Goal: Task Accomplishment & Management: Manage account settings

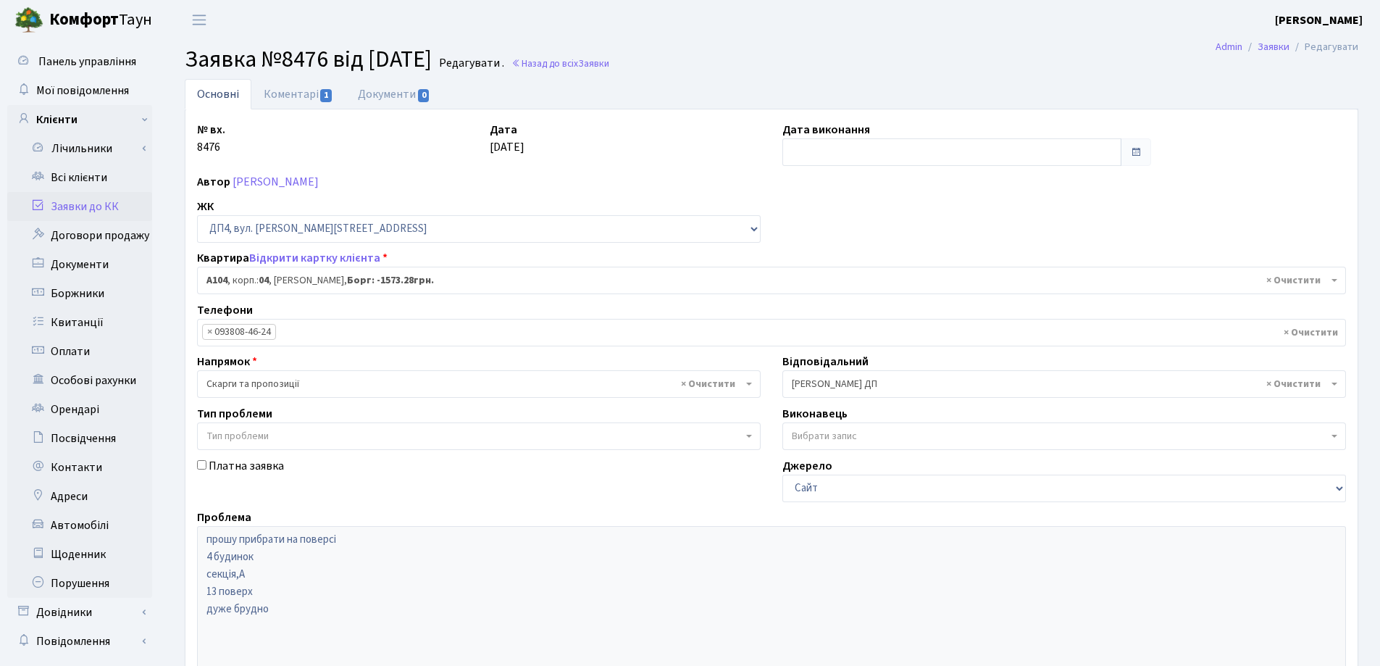
select select "33193"
click at [291, 93] on link "Коментарі 1" at bounding box center [298, 94] width 94 height 30
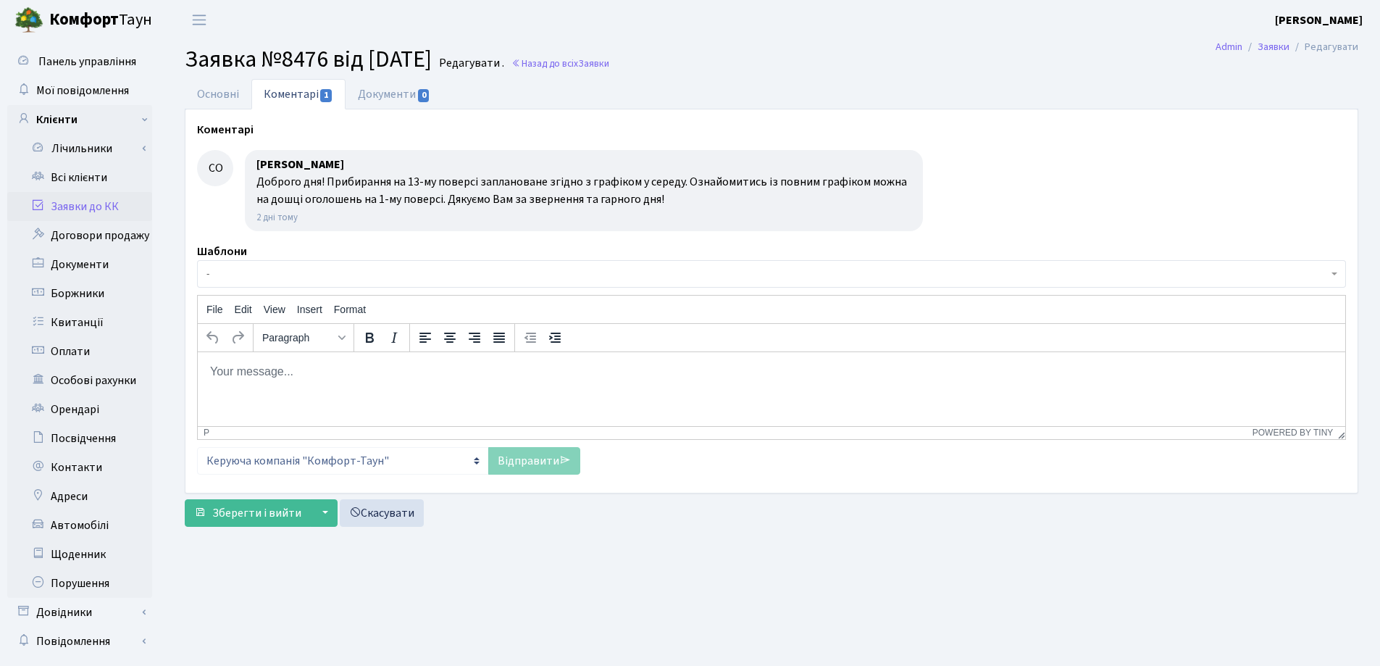
click at [254, 372] on body "Rich Text Area. Press ALT-0 for help." at bounding box center [771, 371] width 1124 height 16
click at [515, 461] on link "Відправити" at bounding box center [534, 461] width 92 height 28
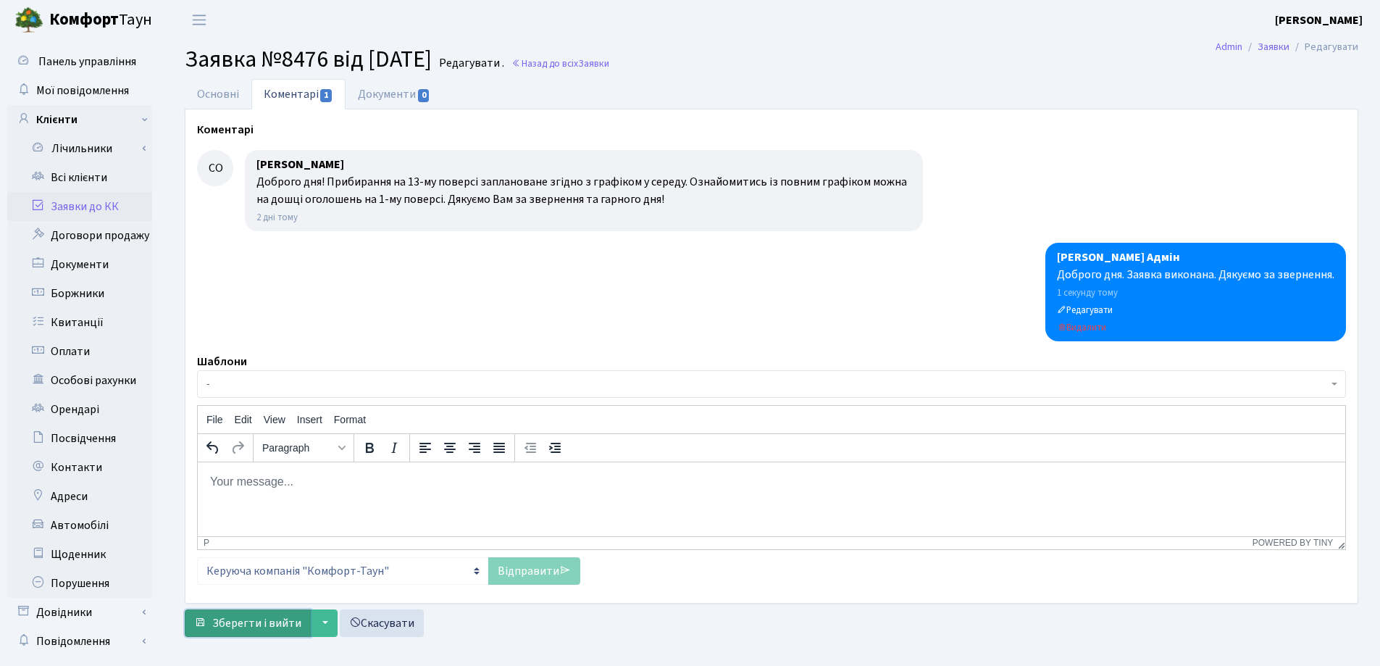
click at [250, 626] on span "Зберегти і вийти" at bounding box center [256, 623] width 89 height 16
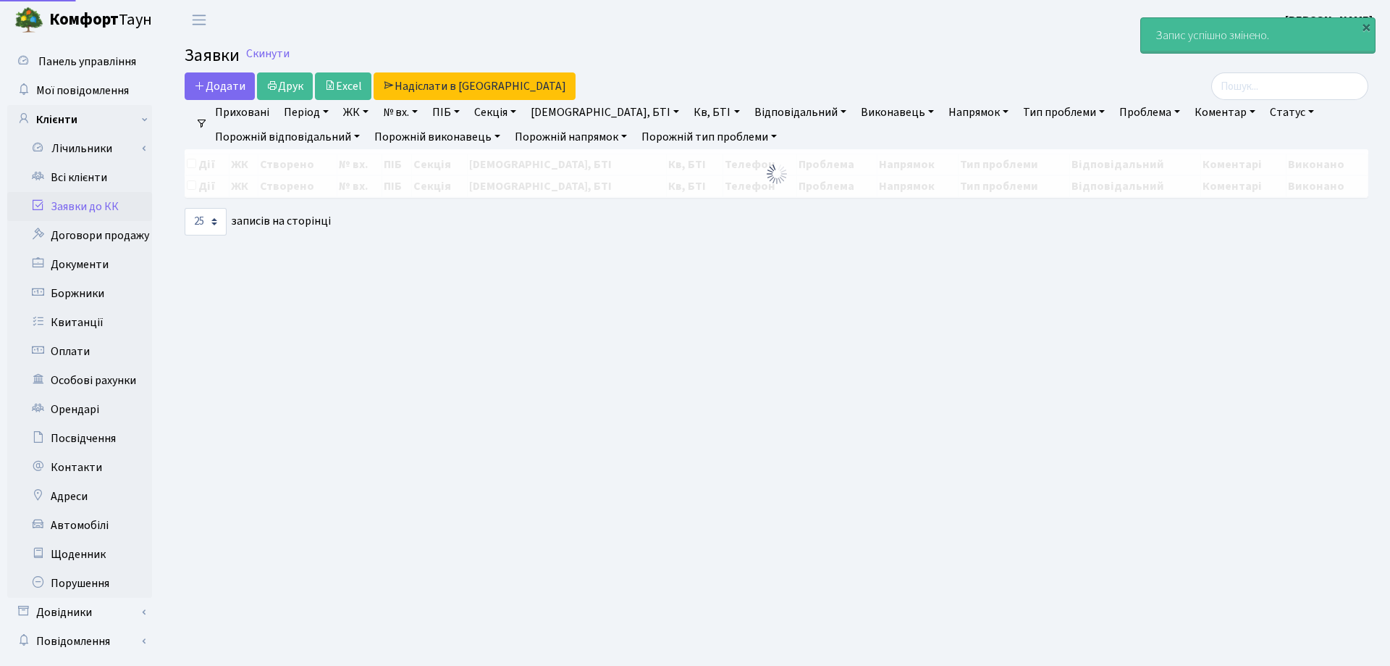
select select "25"
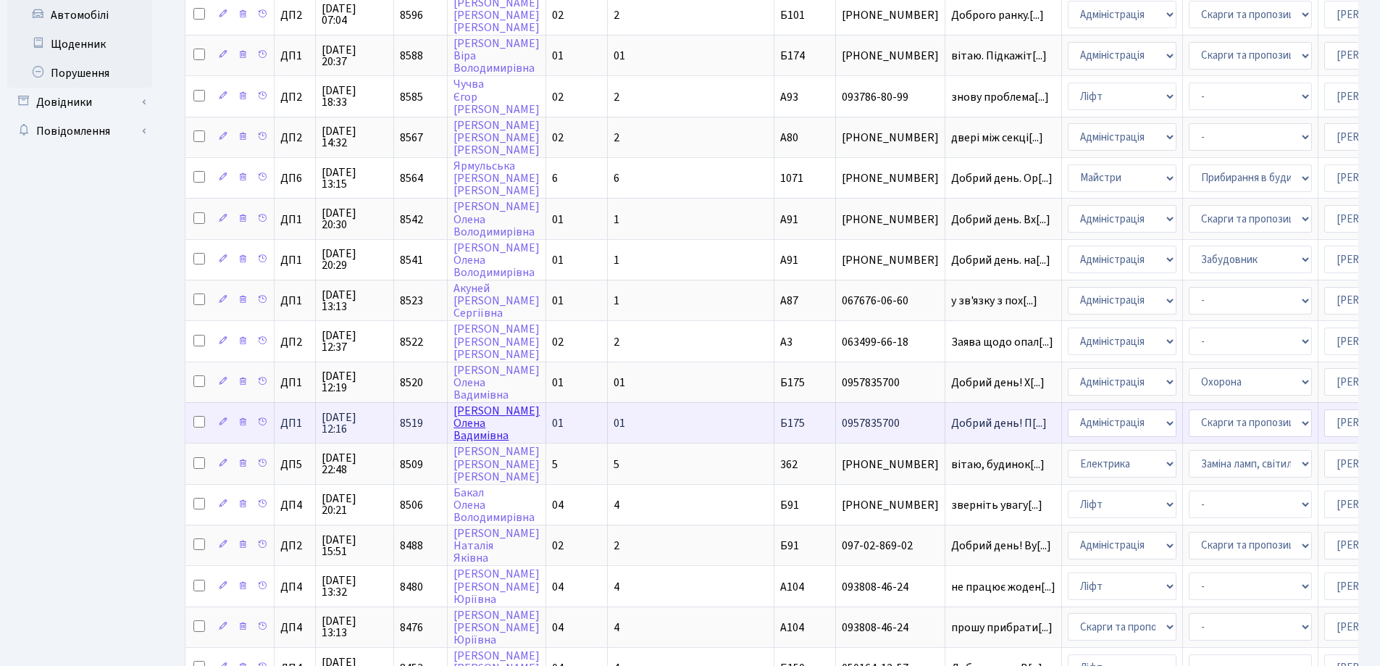
scroll to position [641, 0]
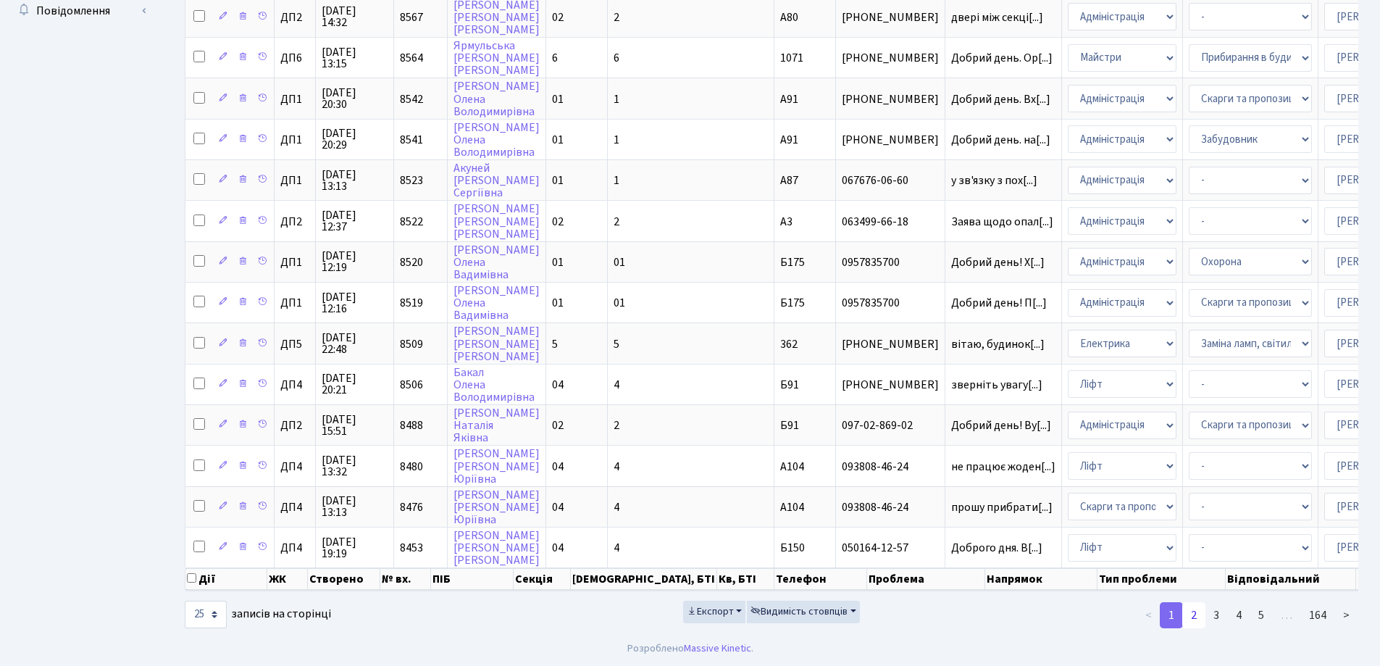
click at [1193, 616] on link "2" at bounding box center [1193, 615] width 23 height 26
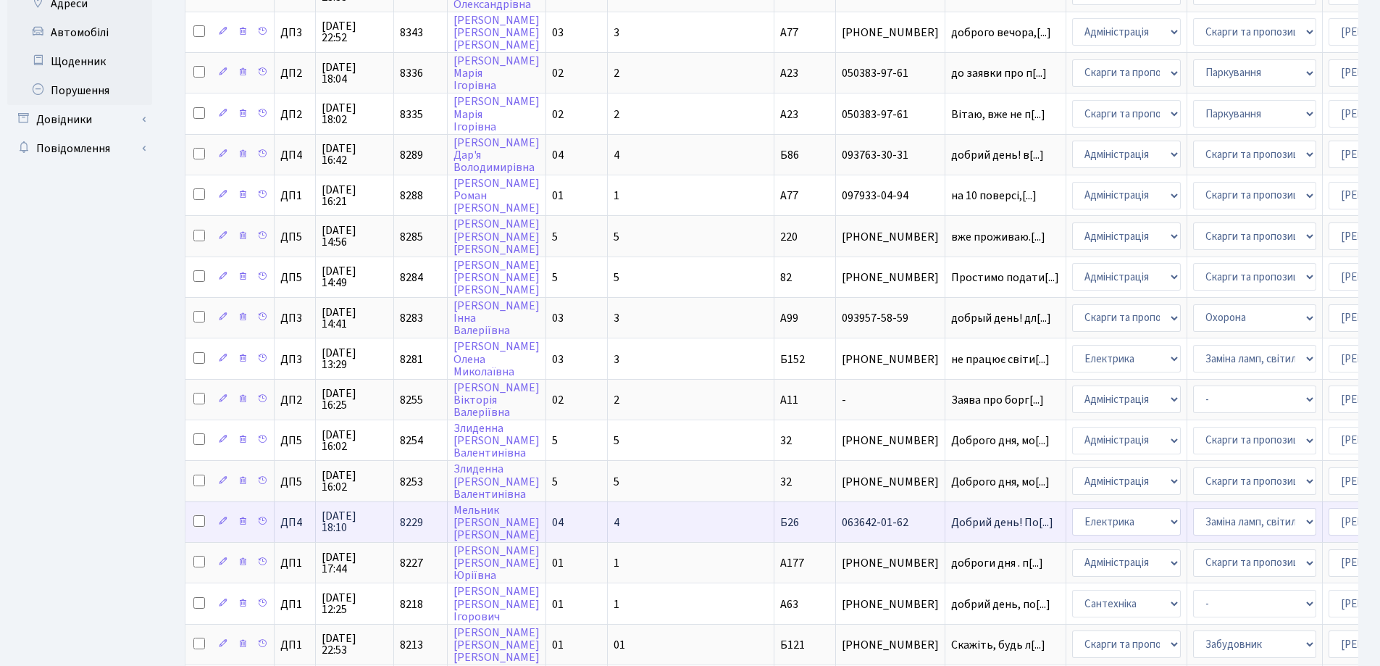
scroll to position [424, 0]
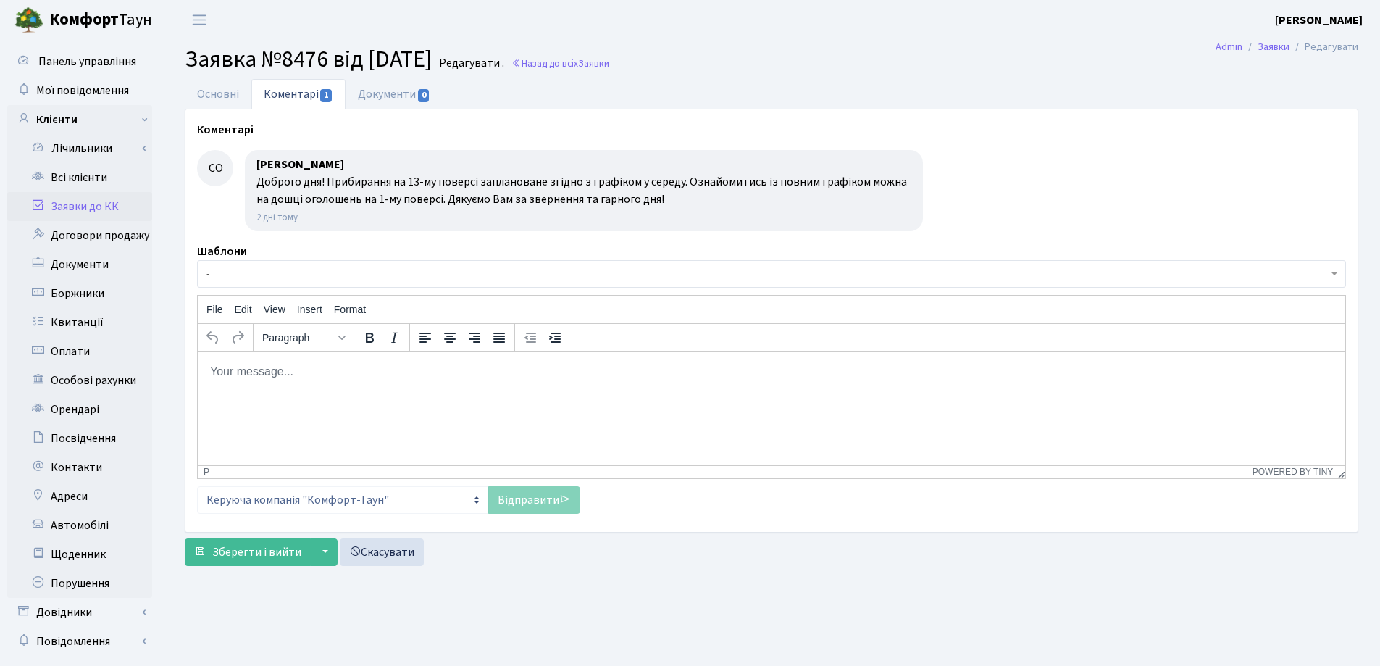
click at [251, 370] on body "Rich Text Area. Press ALT-0 for help." at bounding box center [771, 371] width 1124 height 16
click at [520, 501] on link "Відправити" at bounding box center [534, 500] width 92 height 28
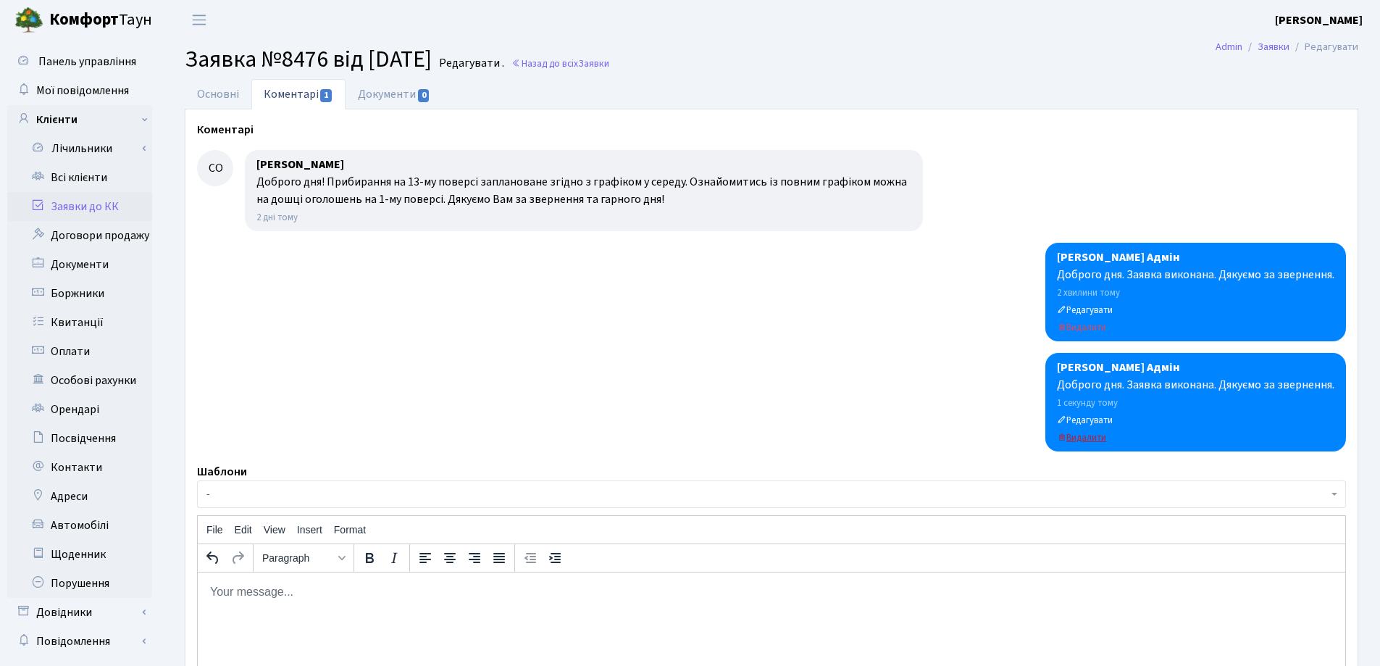
click at [1081, 440] on small "Видалити" at bounding box center [1081, 437] width 49 height 13
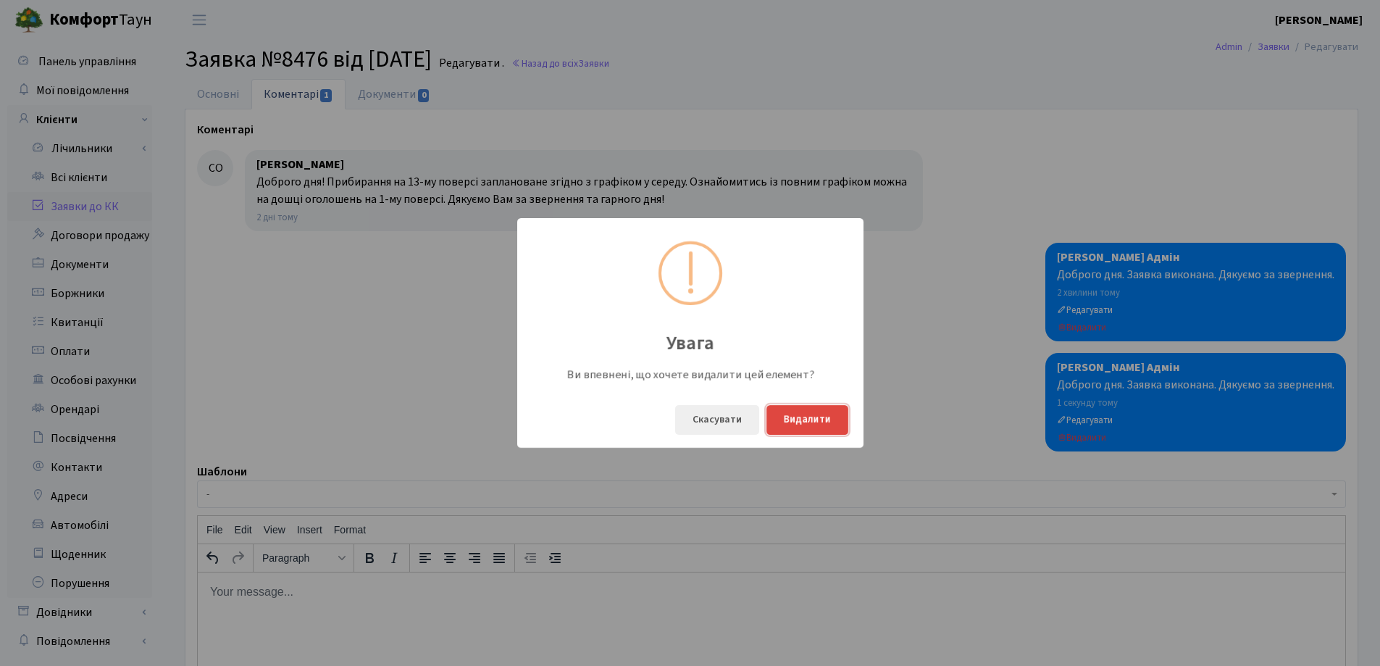
click at [797, 420] on button "Видалити" at bounding box center [807, 420] width 82 height 30
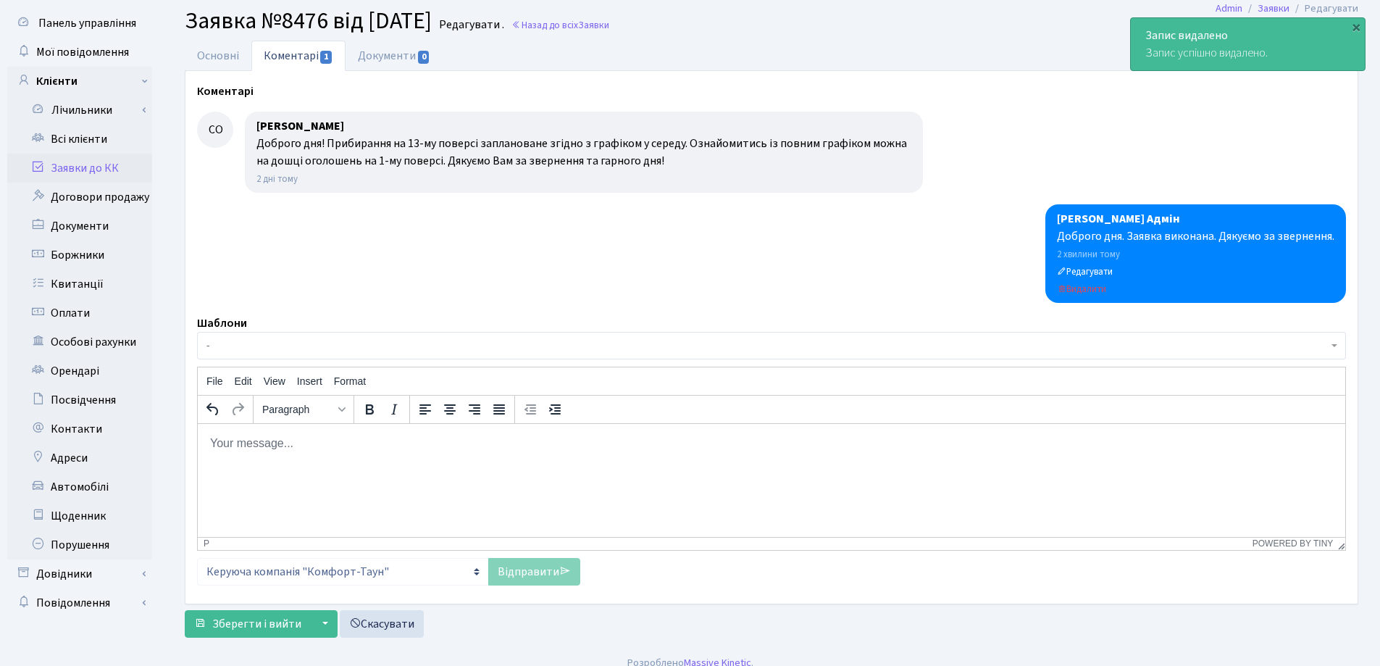
scroll to position [54, 0]
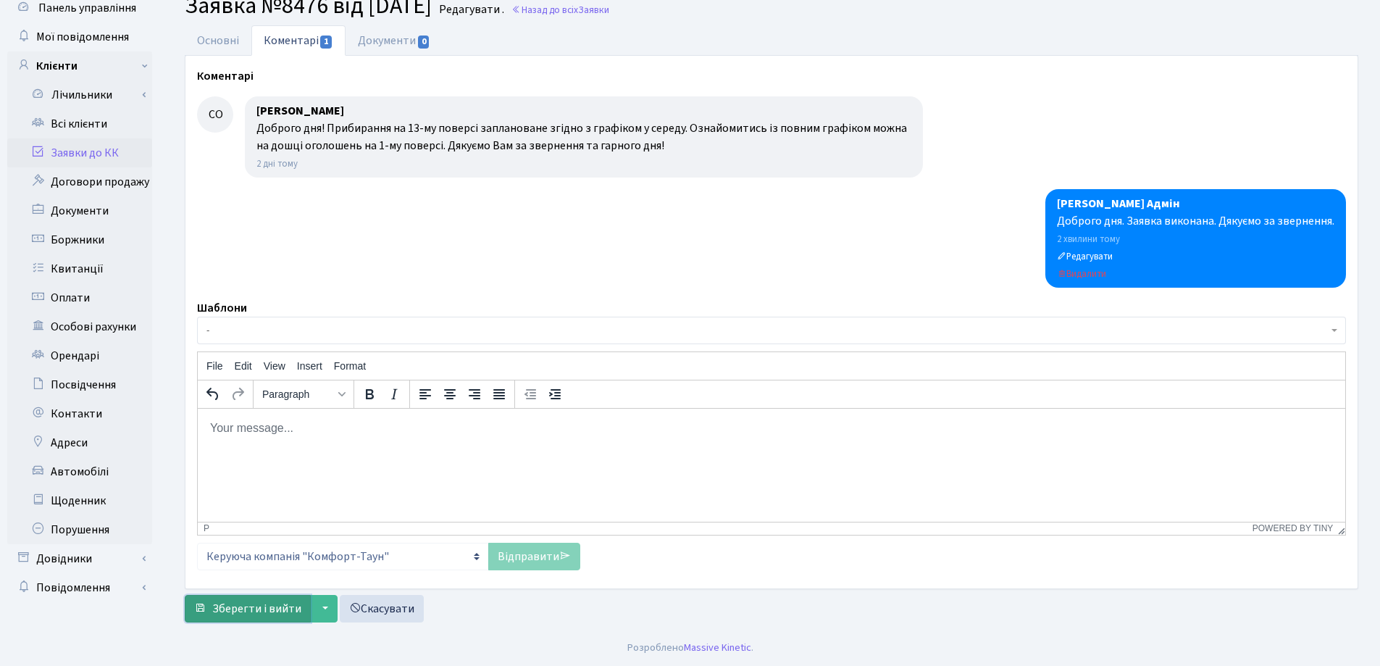
click at [285, 608] on span "Зберегти і вийти" at bounding box center [256, 608] width 89 height 16
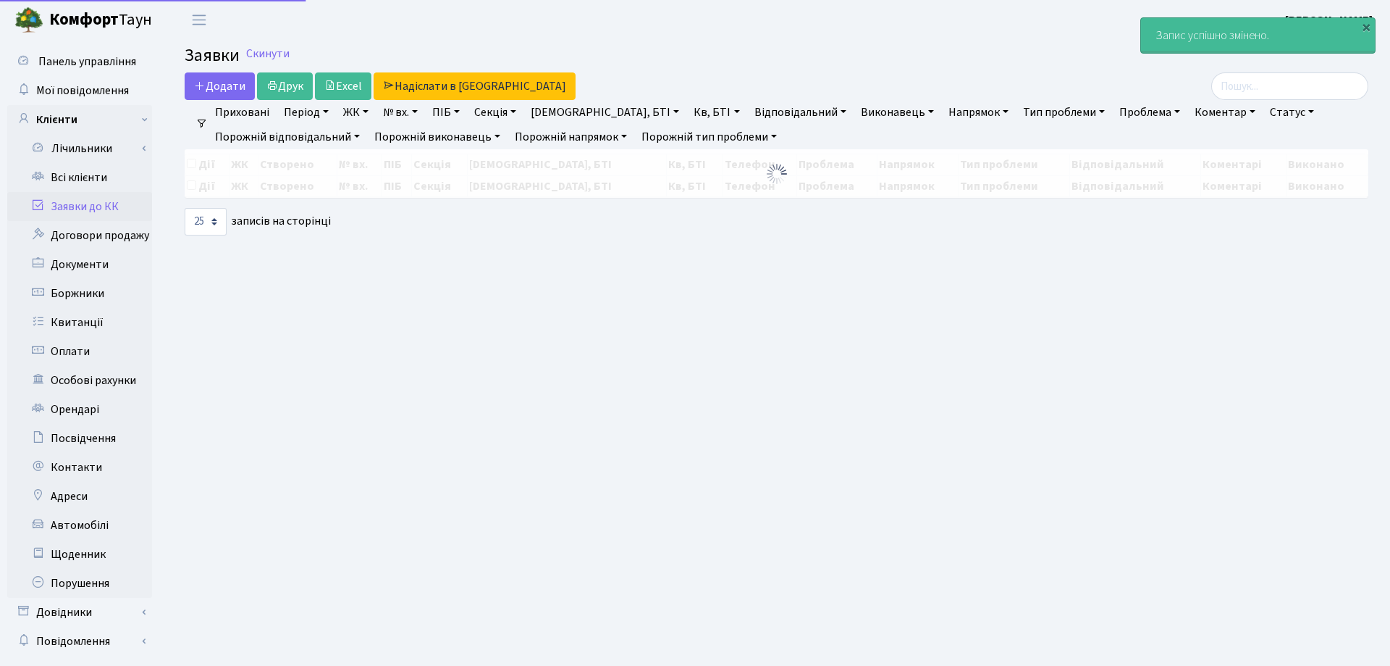
select select "25"
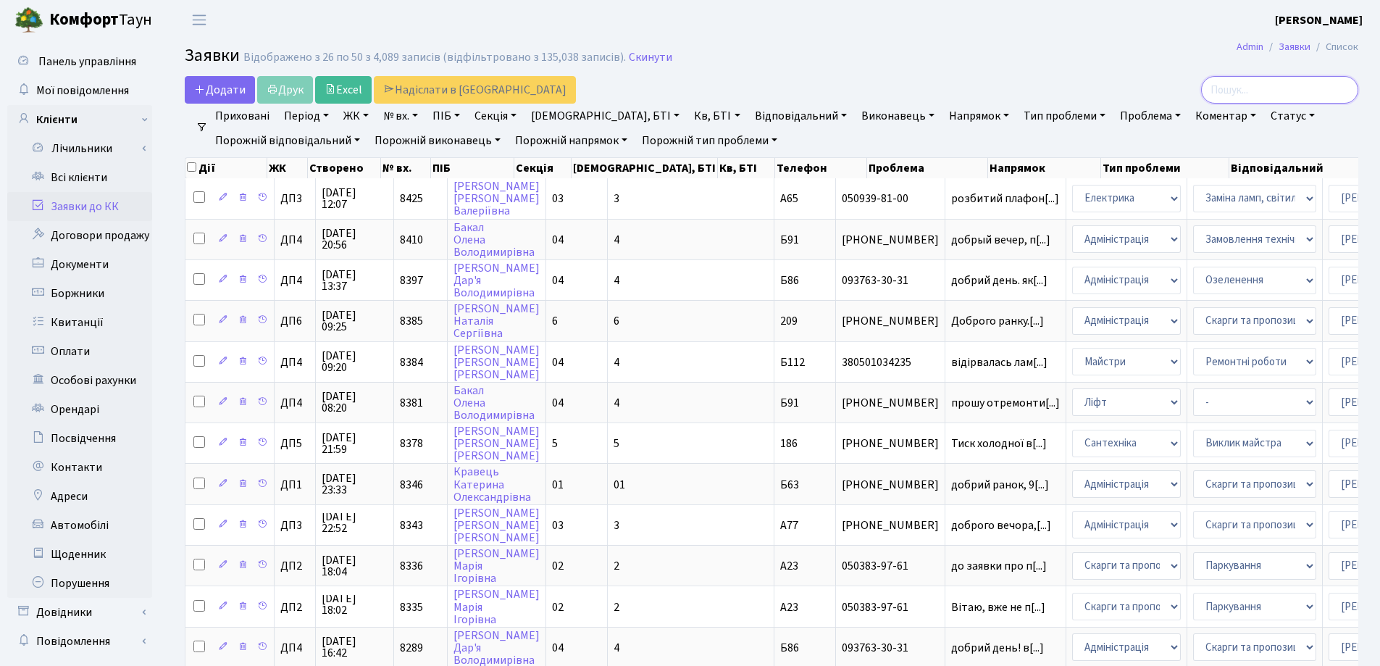
click at [1266, 90] on input "search" at bounding box center [1279, 90] width 157 height 28
type input "8476"
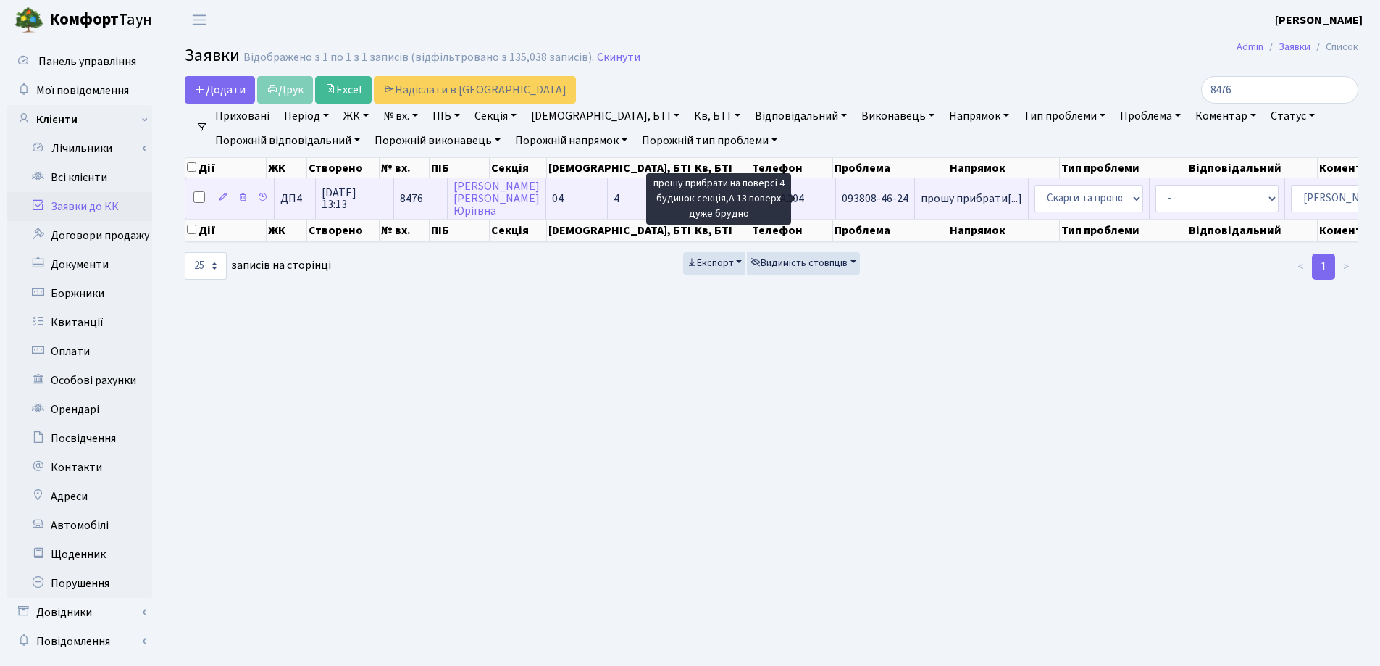
click at [920, 198] on span "прошу прибрати[...]" at bounding box center [970, 198] width 101 height 16
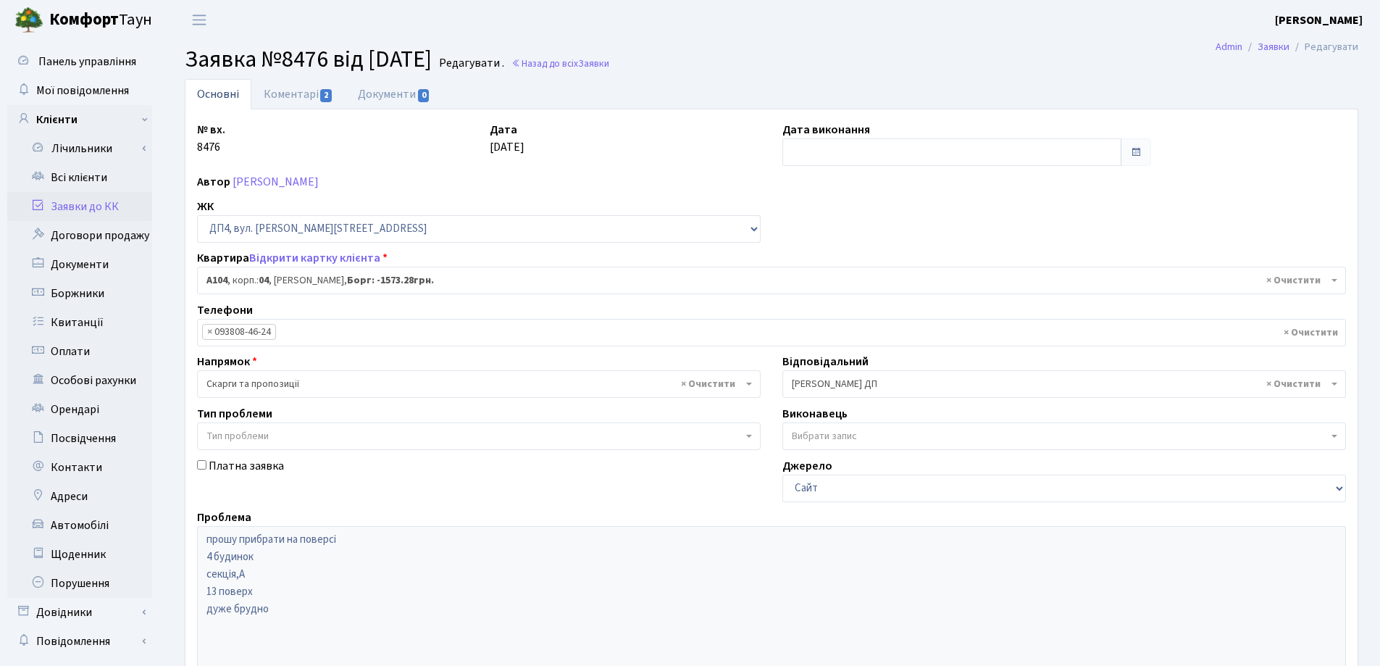
select select "33193"
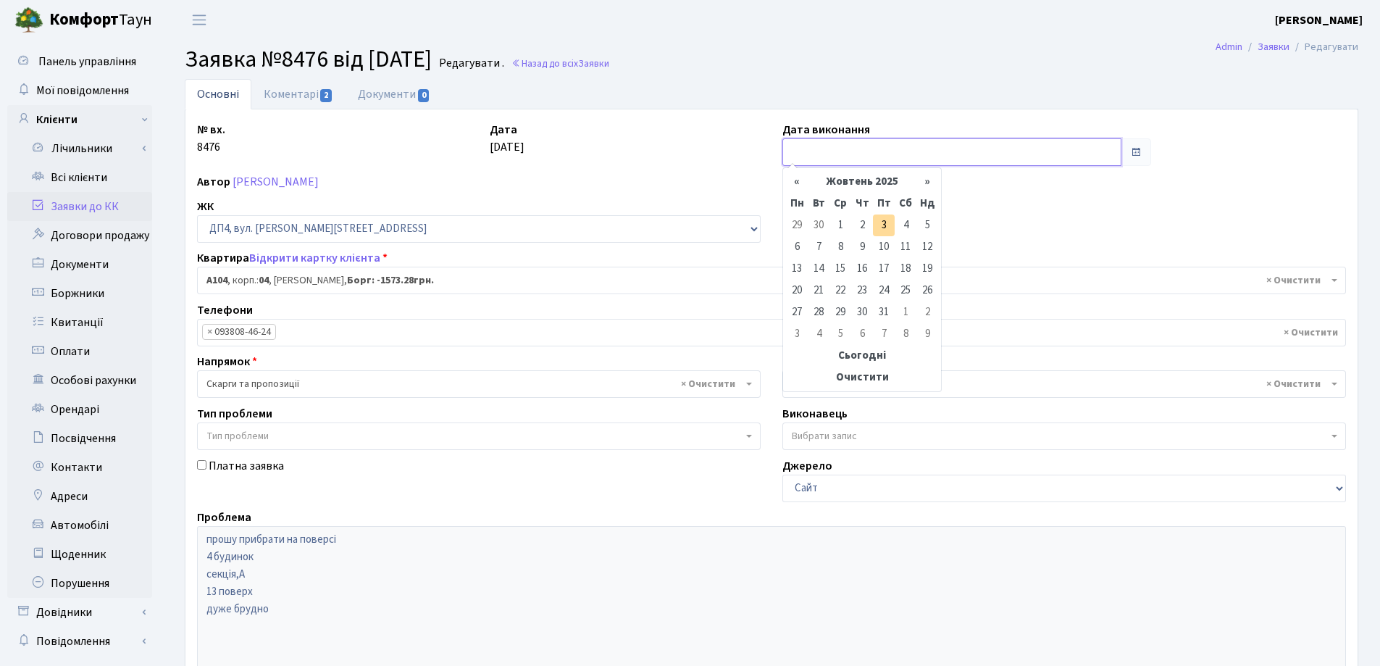
click at [820, 144] on input "text" at bounding box center [951, 152] width 339 height 28
click at [886, 222] on td "3" at bounding box center [884, 225] width 22 height 22
type input "[DATE]"
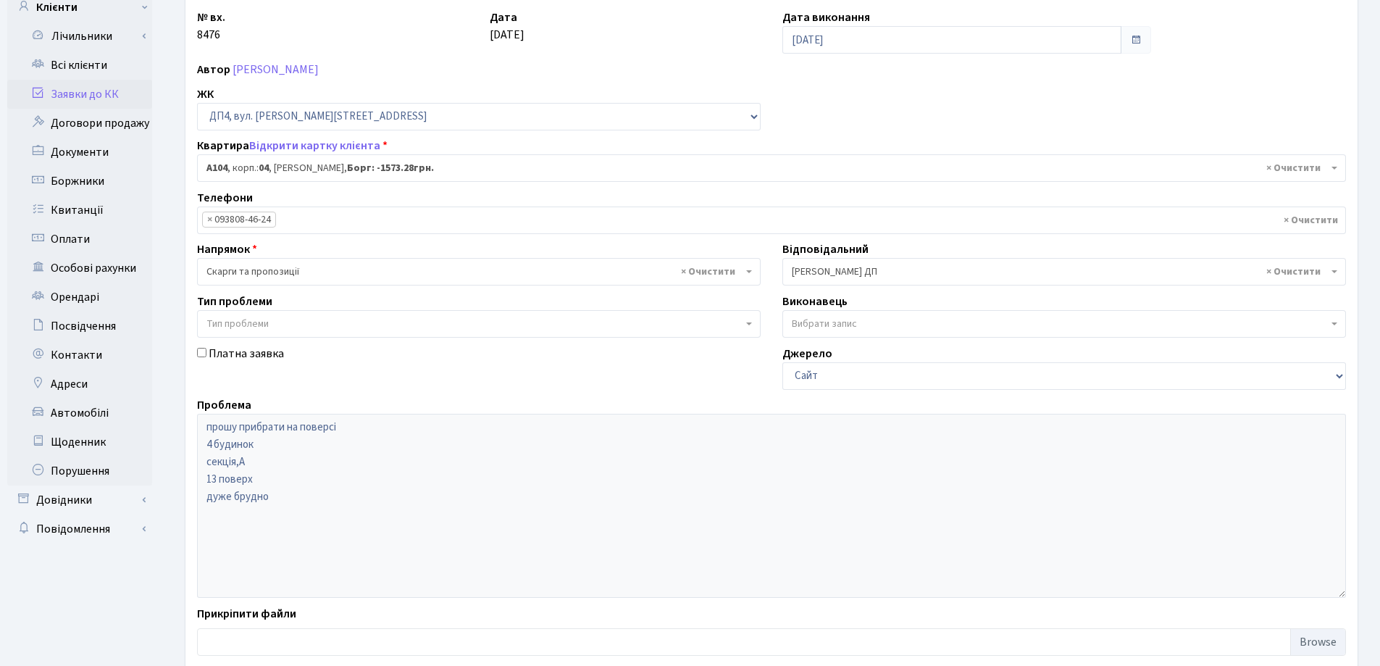
scroll to position [198, 0]
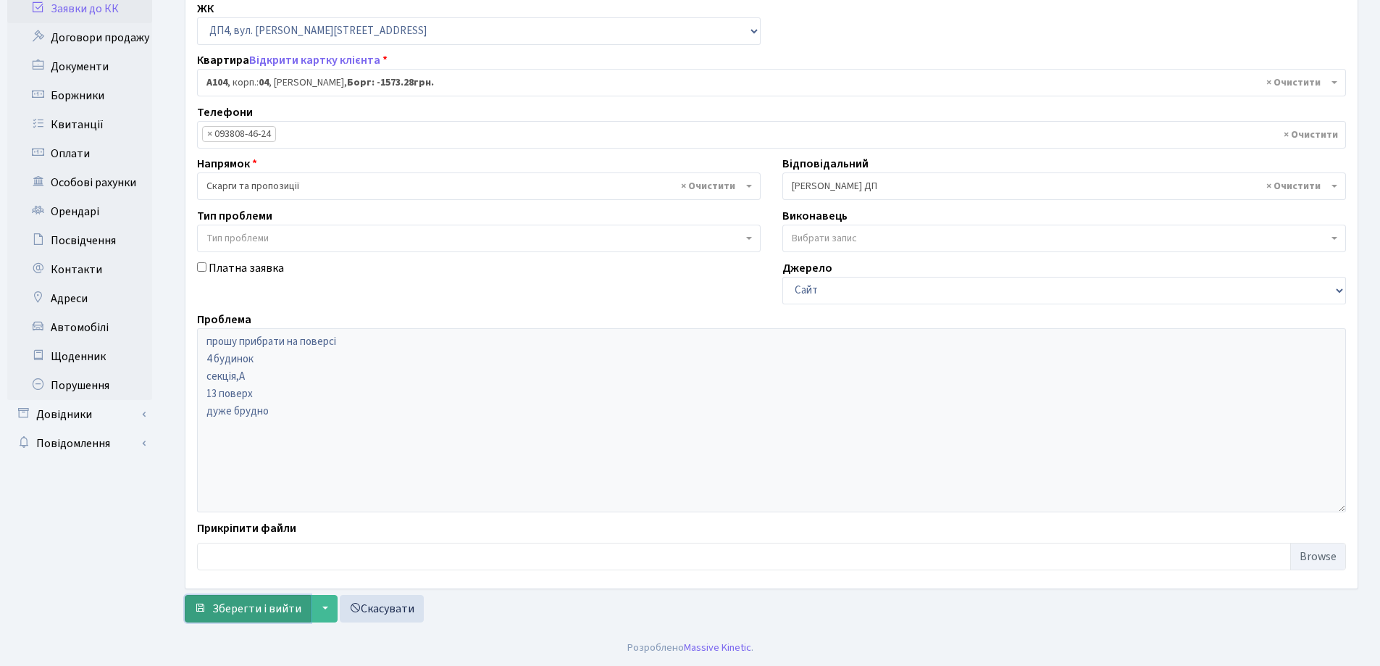
click at [246, 611] on span "Зберегти і вийти" at bounding box center [256, 608] width 89 height 16
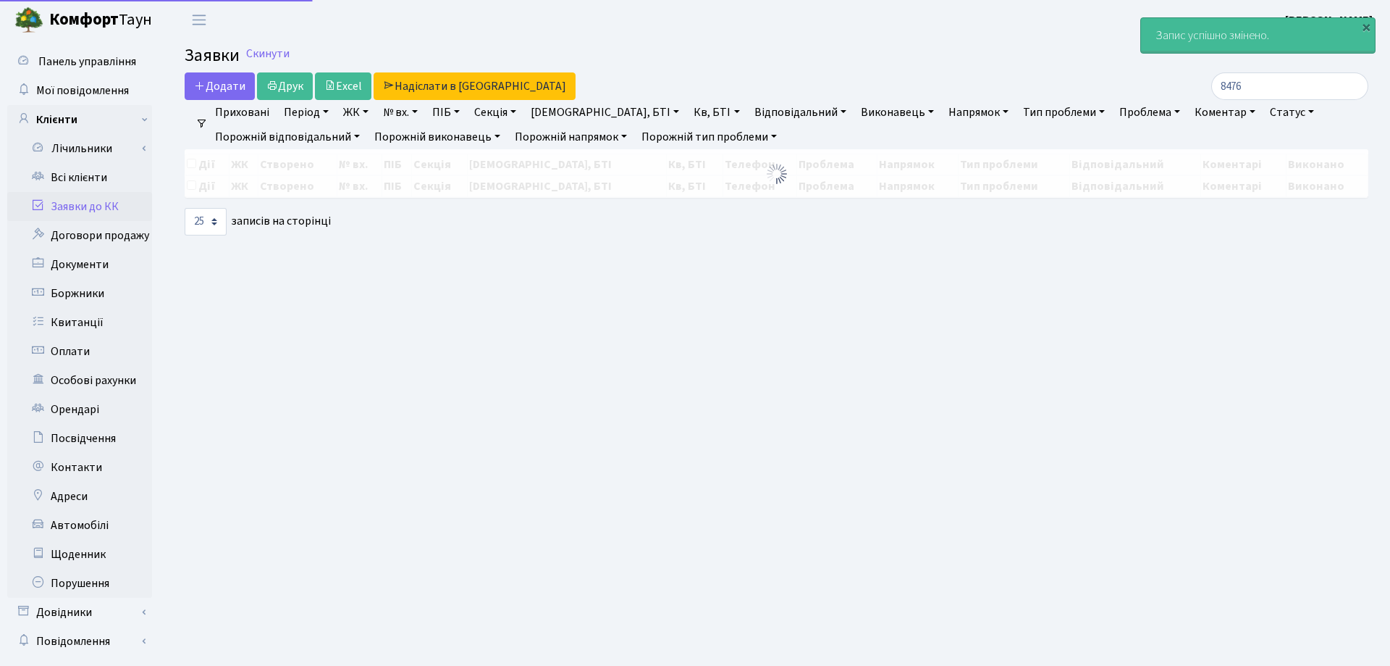
select select "25"
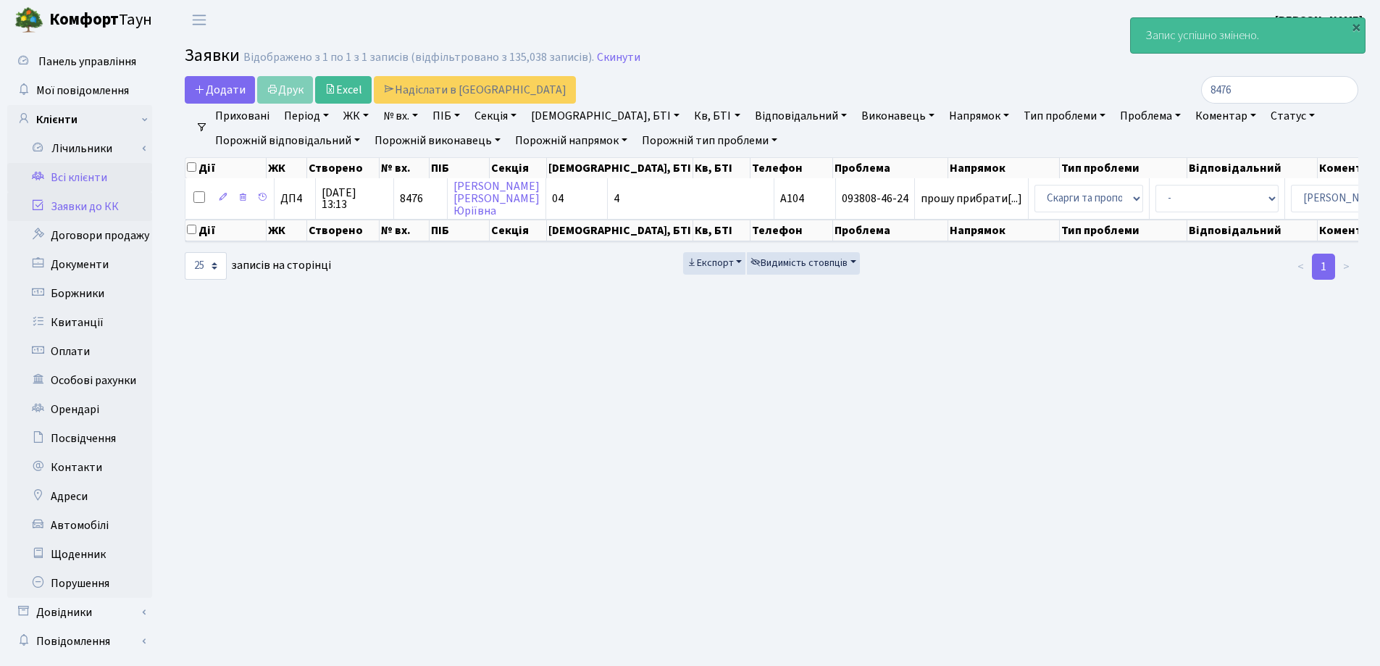
click at [88, 180] on link "Всі клієнти" at bounding box center [79, 177] width 145 height 29
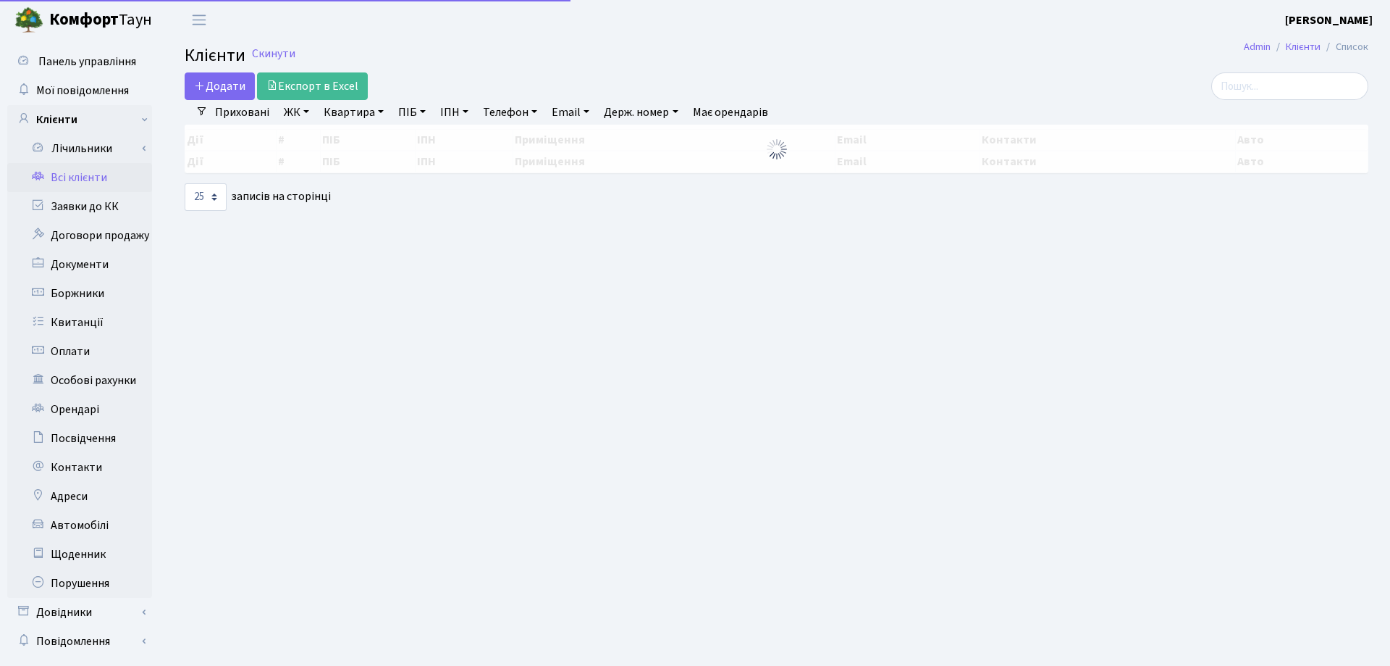
select select "25"
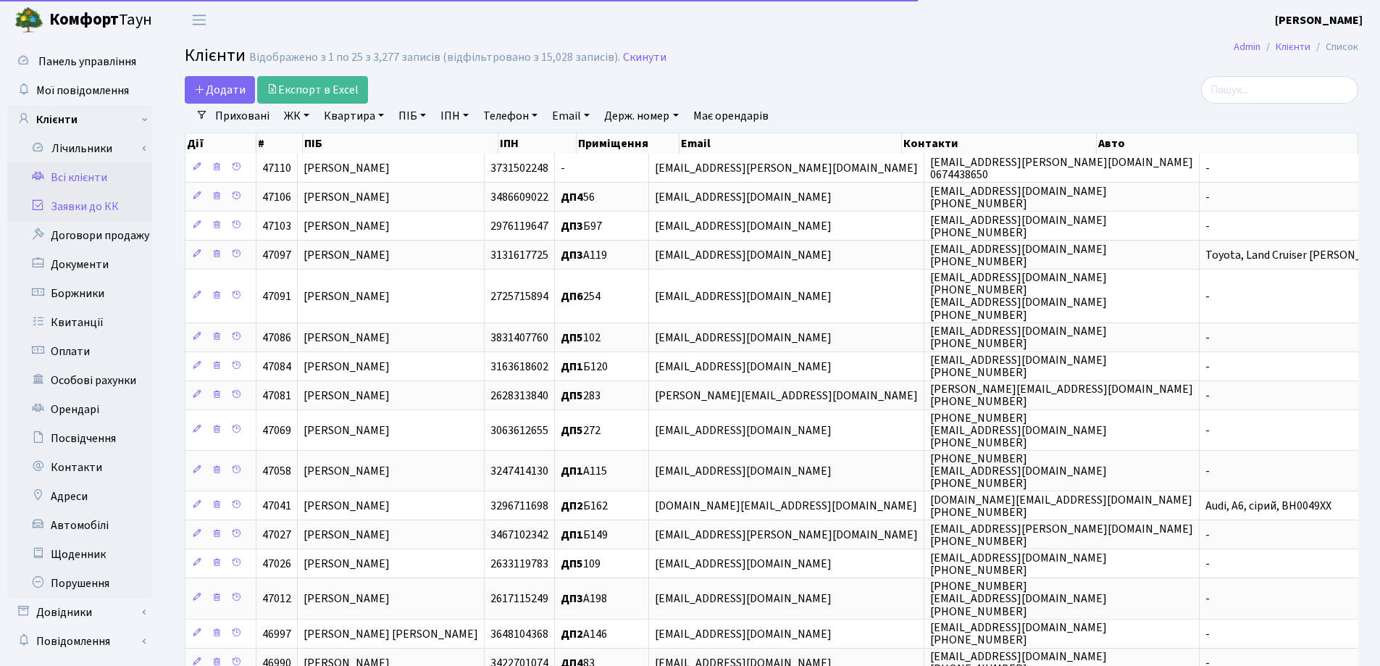
click at [102, 206] on link "Заявки до КК" at bounding box center [79, 206] width 145 height 29
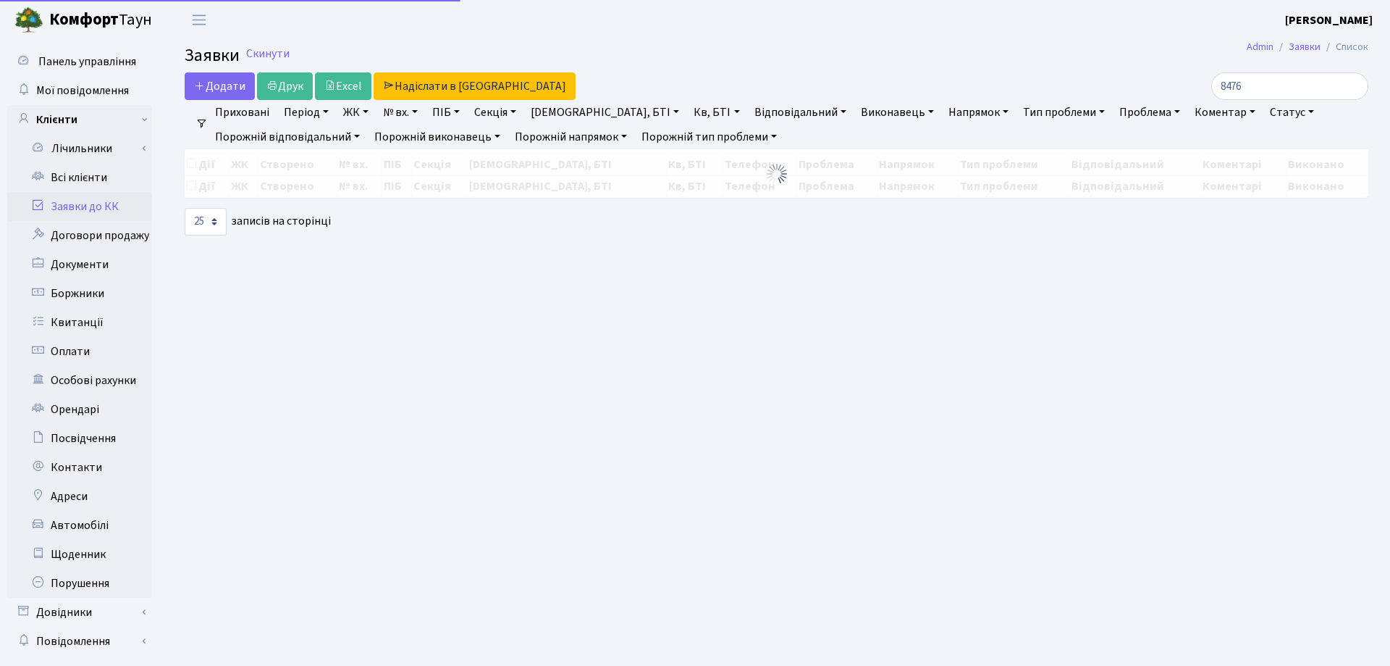
select select "25"
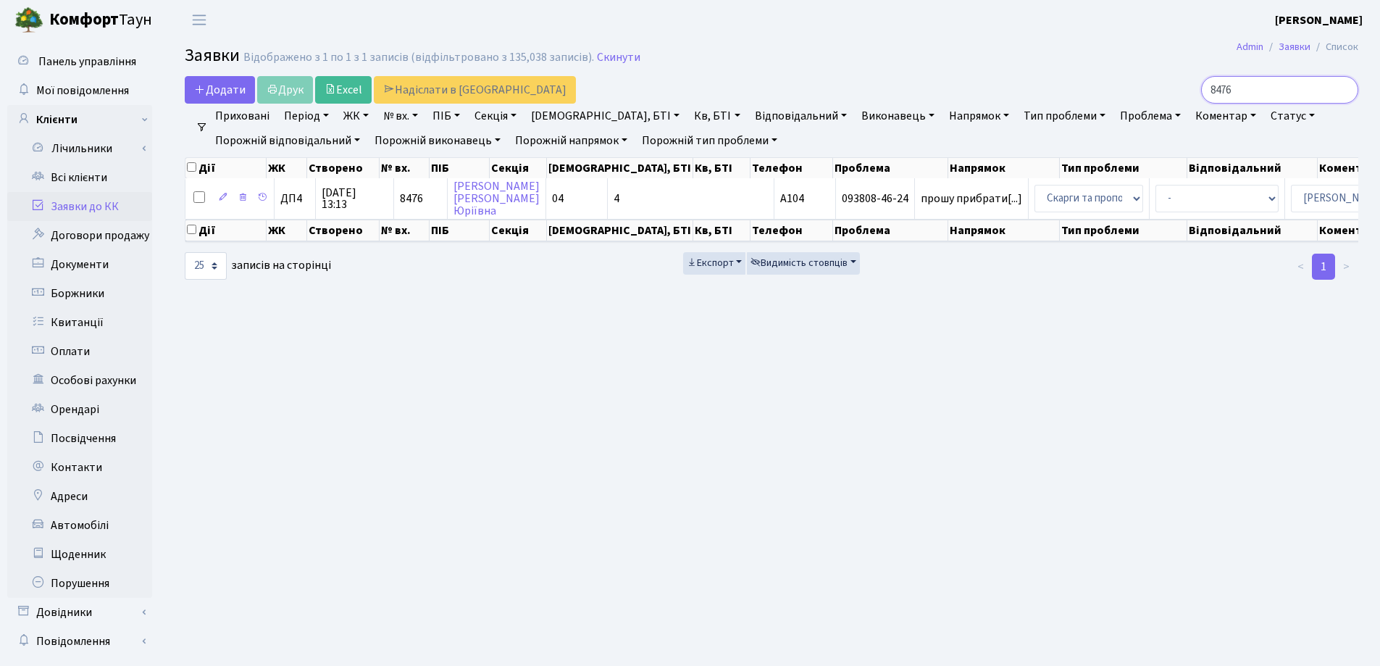
click at [1285, 85] on input "8476" at bounding box center [1279, 90] width 157 height 28
click at [1345, 91] on input "8476" at bounding box center [1279, 90] width 157 height 28
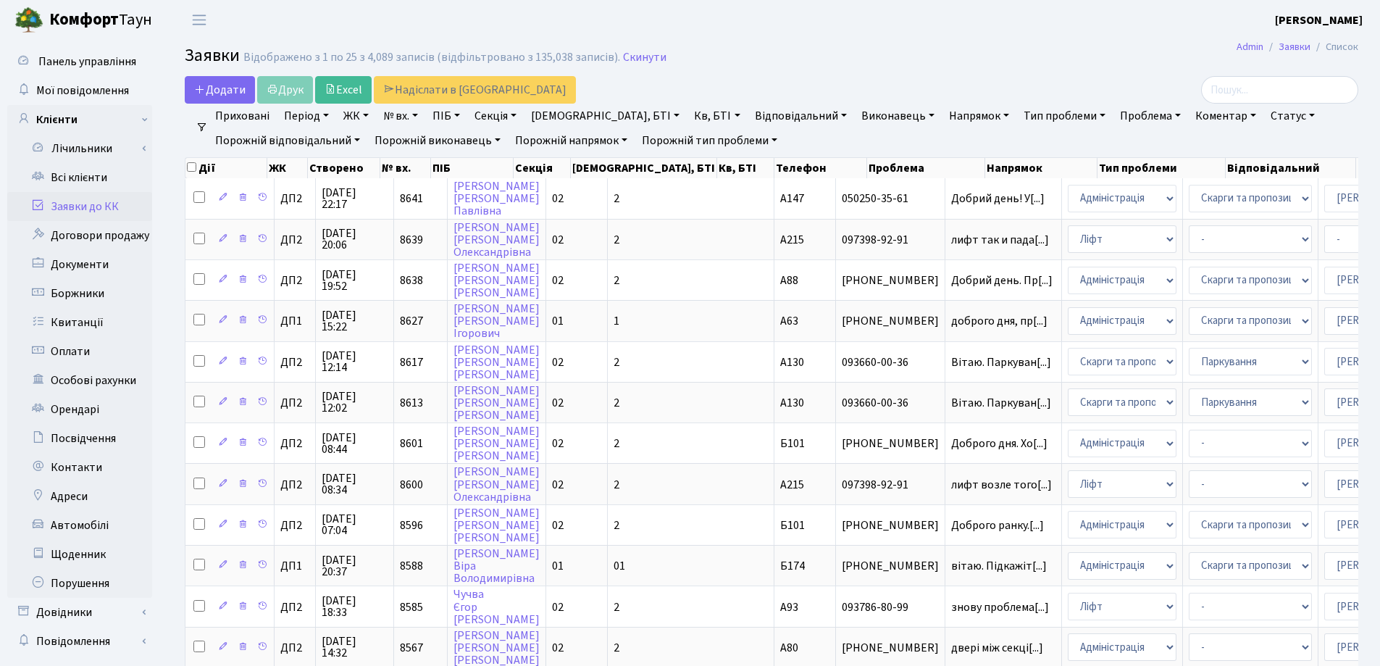
drag, startPoint x: 117, startPoint y: 204, endPoint x: 128, endPoint y: 194, distance: 14.9
click at [117, 203] on link "Заявки до КК" at bounding box center [79, 206] width 145 height 29
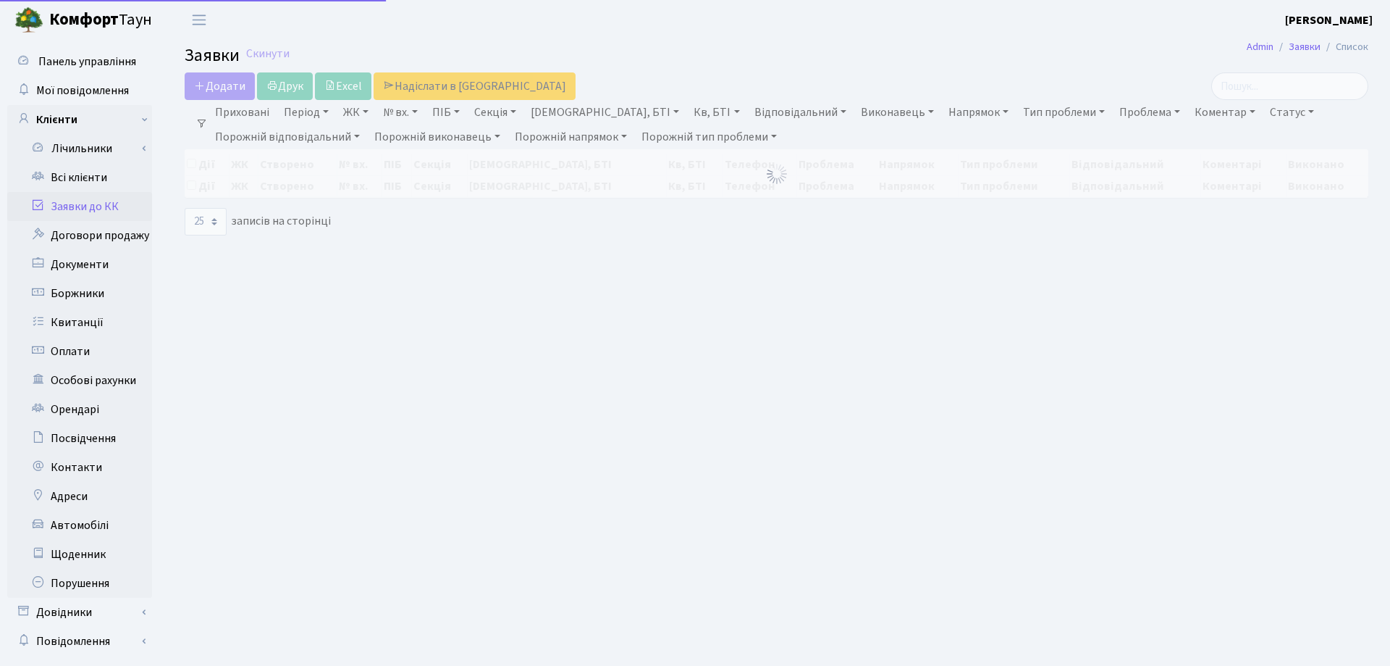
select select "25"
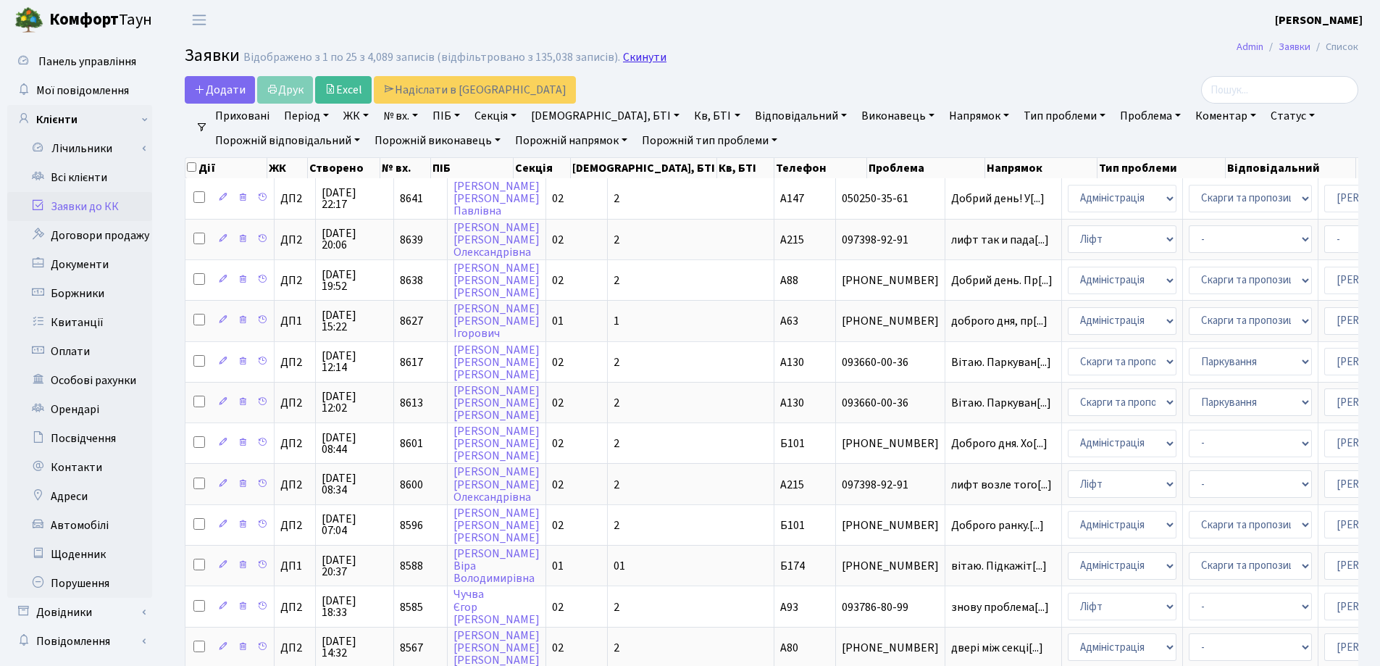
click at [634, 55] on link "Скинути" at bounding box center [644, 58] width 43 height 14
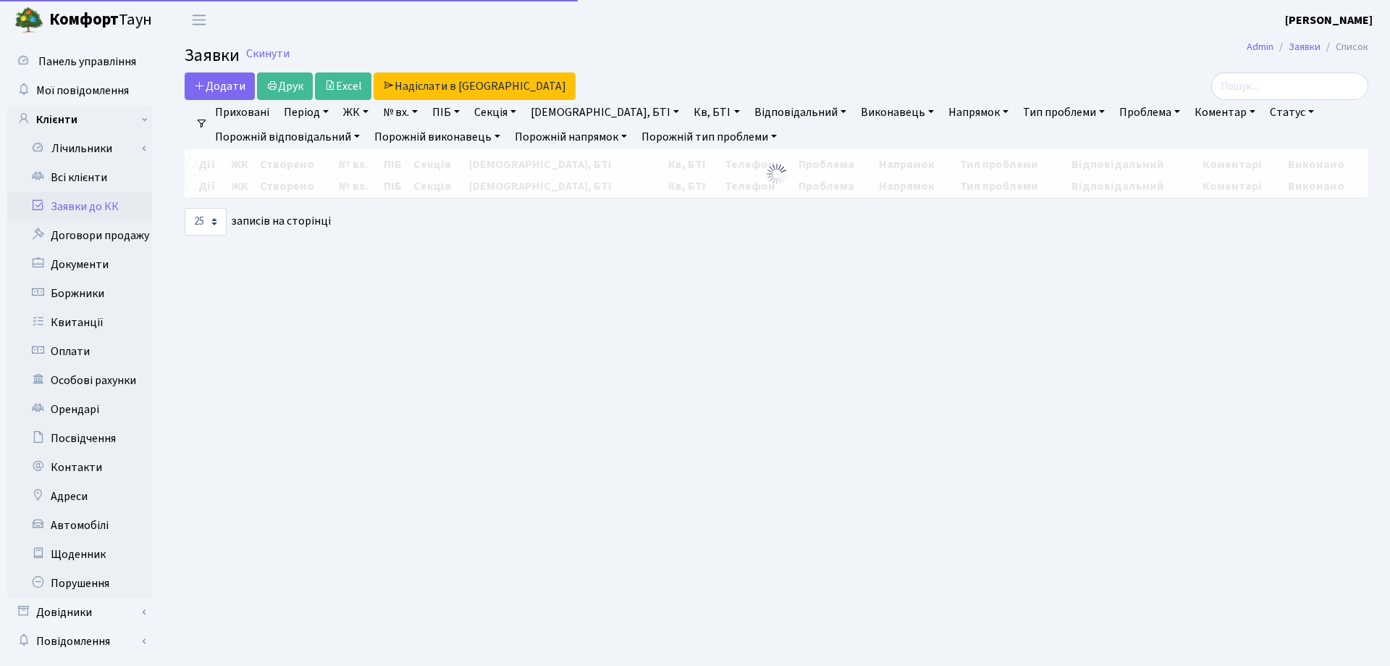
select select "25"
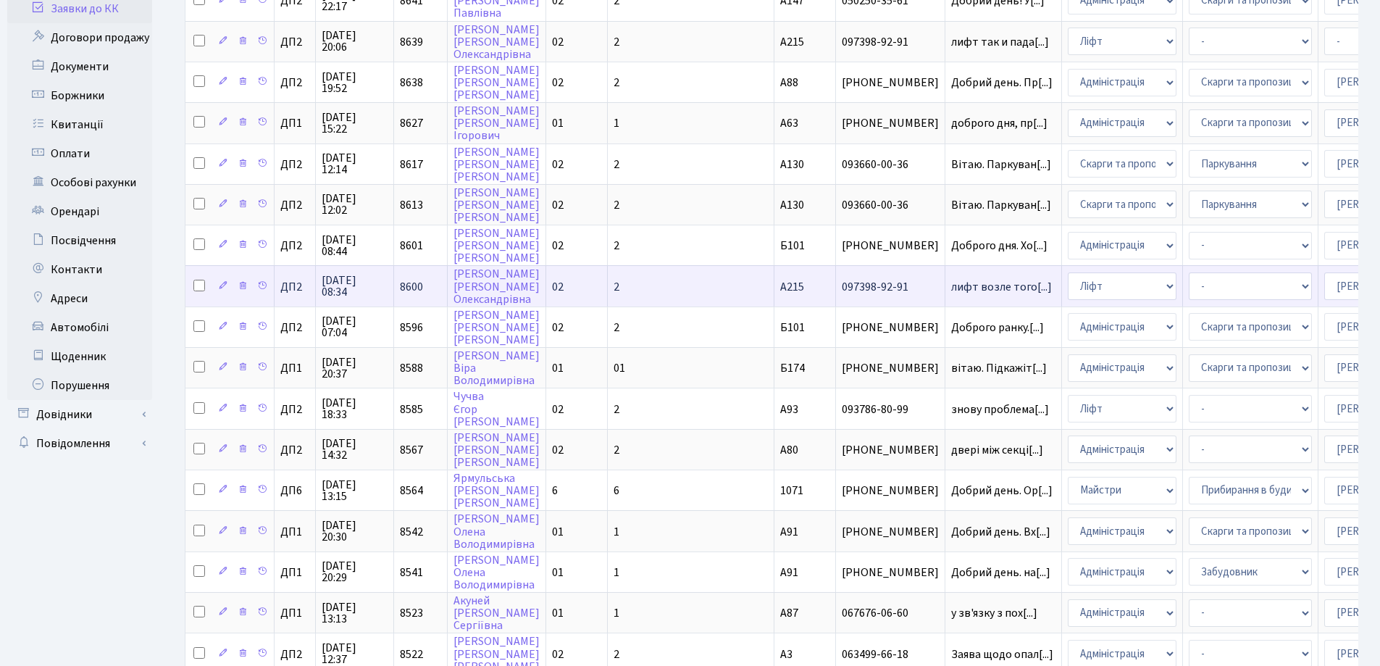
scroll to position [217, 0]
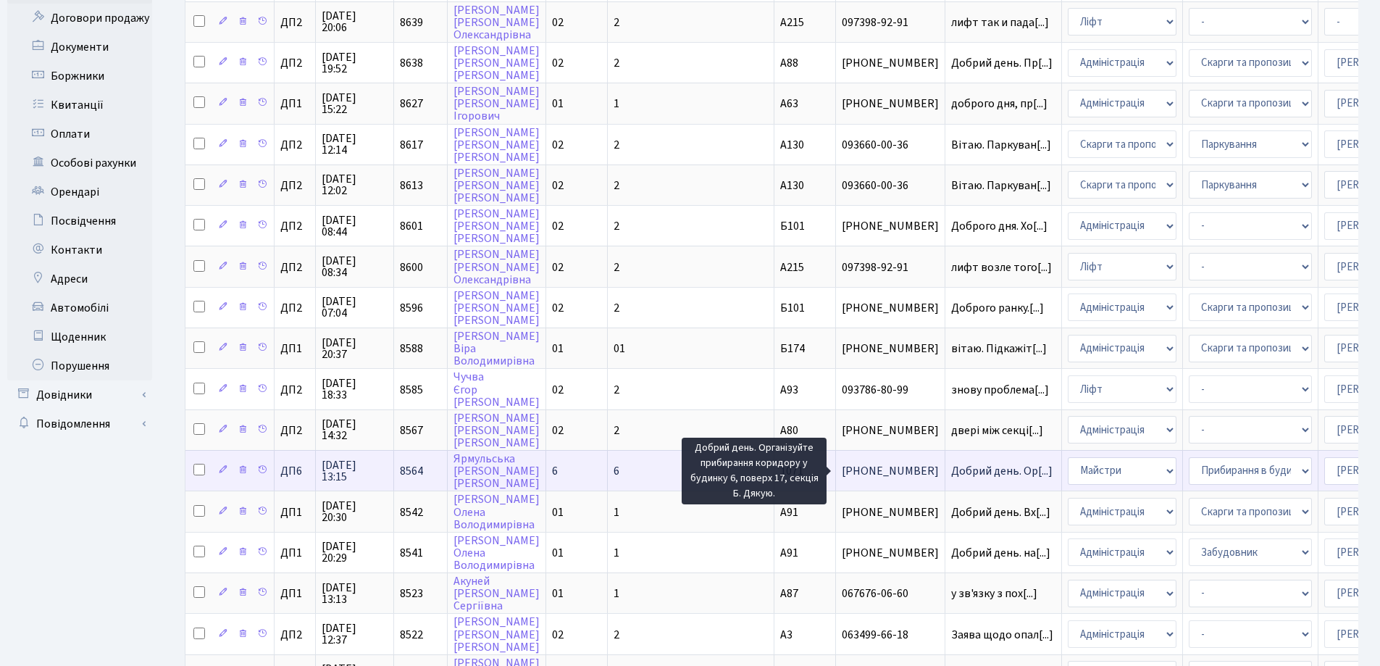
click at [951, 469] on span "Добрий день. Ор[...]" at bounding box center [1001, 471] width 101 height 16
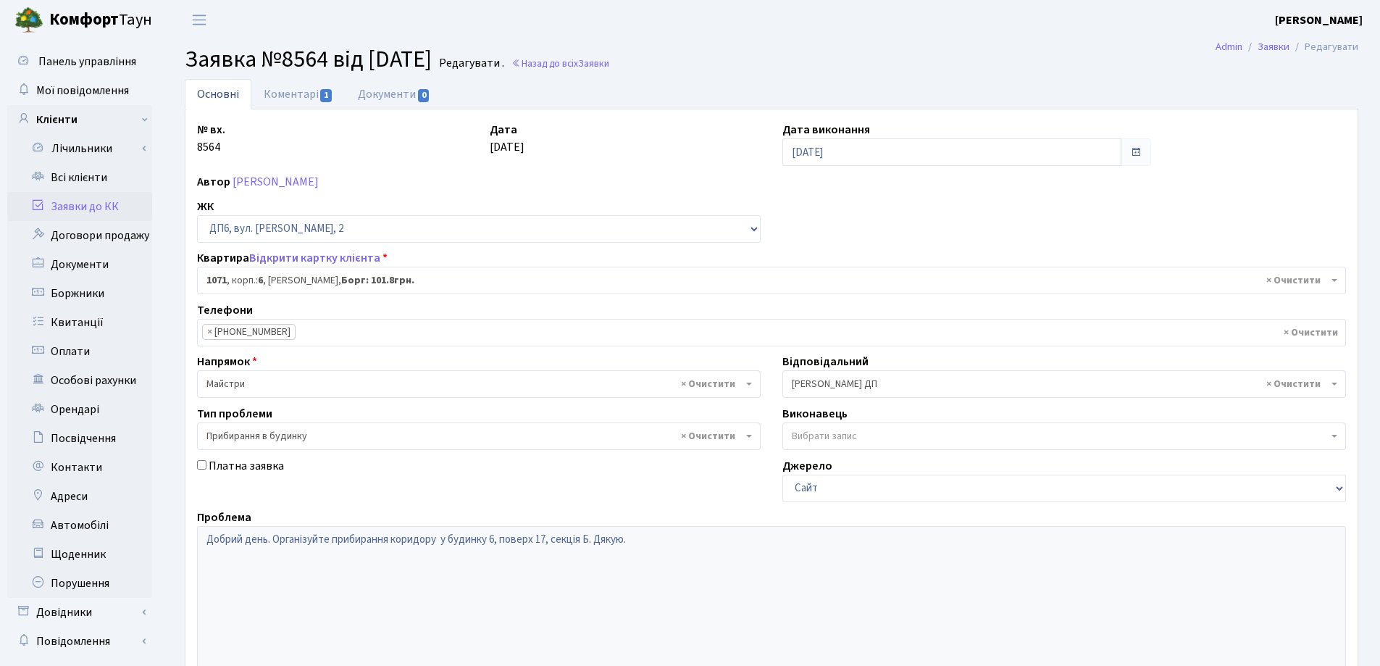
select select "46943"
select select "58"
click at [295, 96] on link "Коментарі 1" at bounding box center [298, 94] width 94 height 30
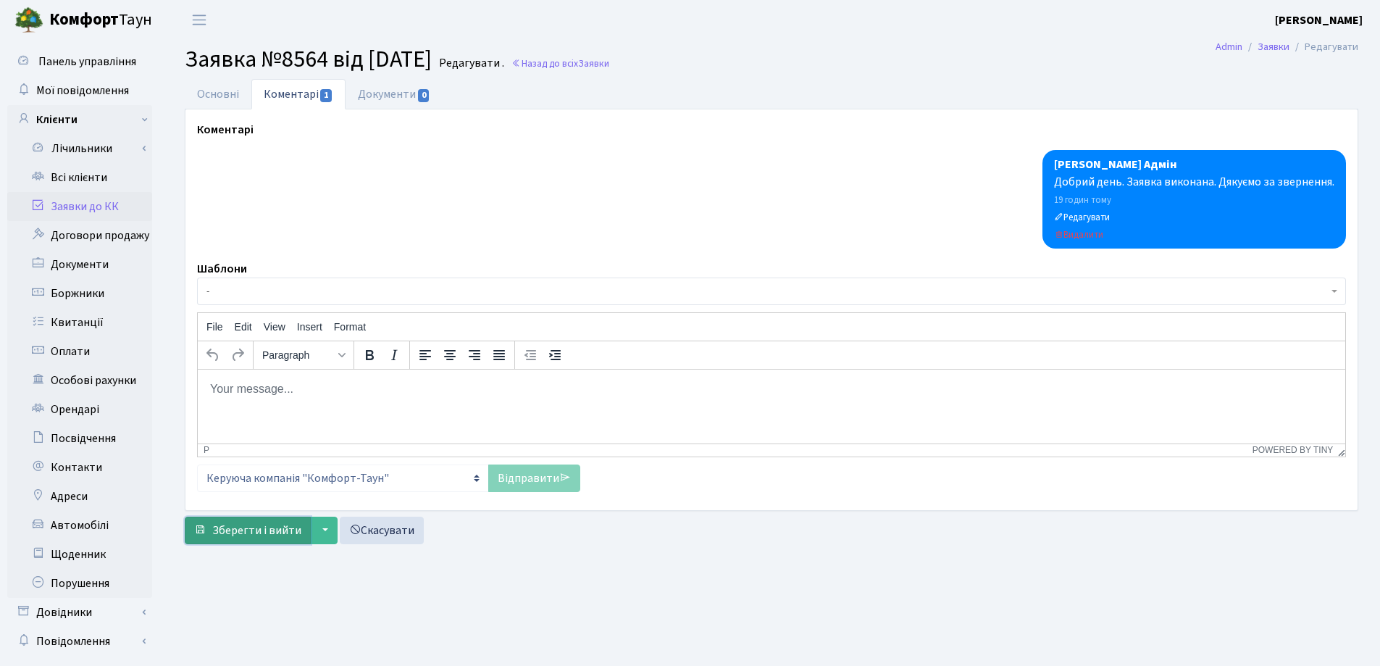
click at [248, 524] on span "Зберегти і вийти" at bounding box center [256, 530] width 89 height 16
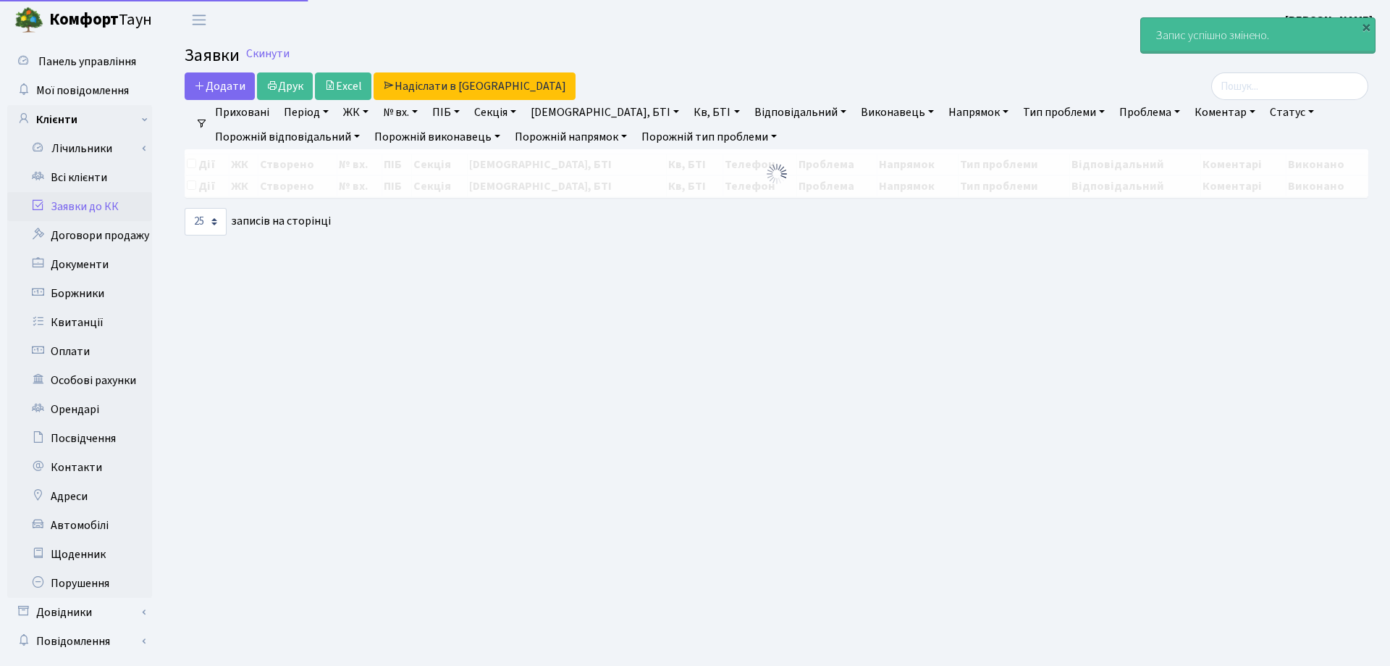
select select "25"
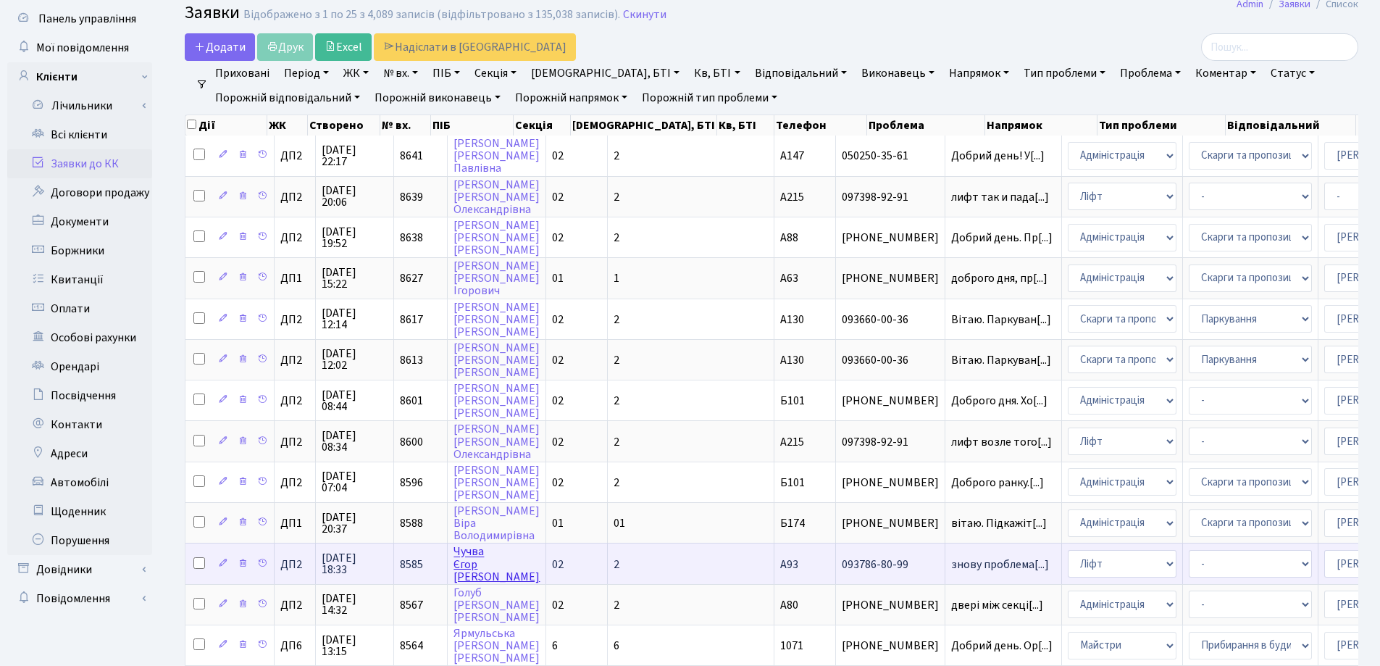
scroll to position [72, 0]
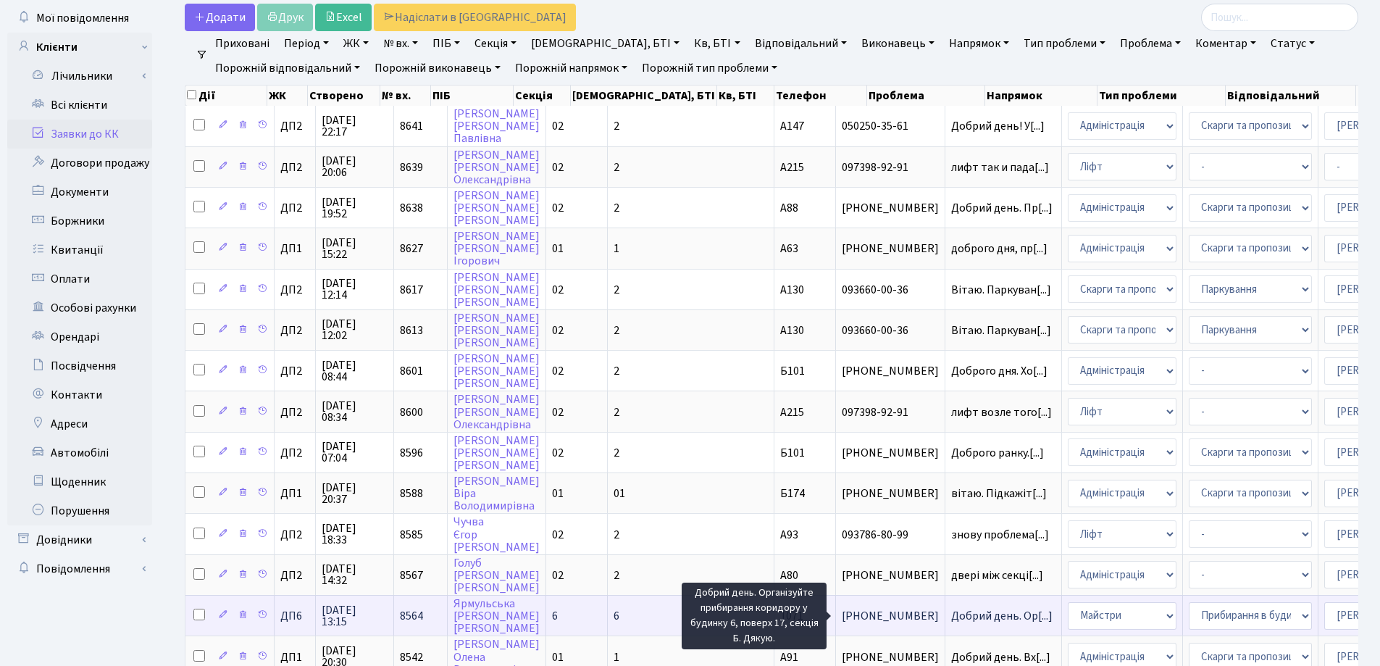
click at [951, 615] on span "Добрий день. Ор[...]" at bounding box center [1001, 616] width 101 height 16
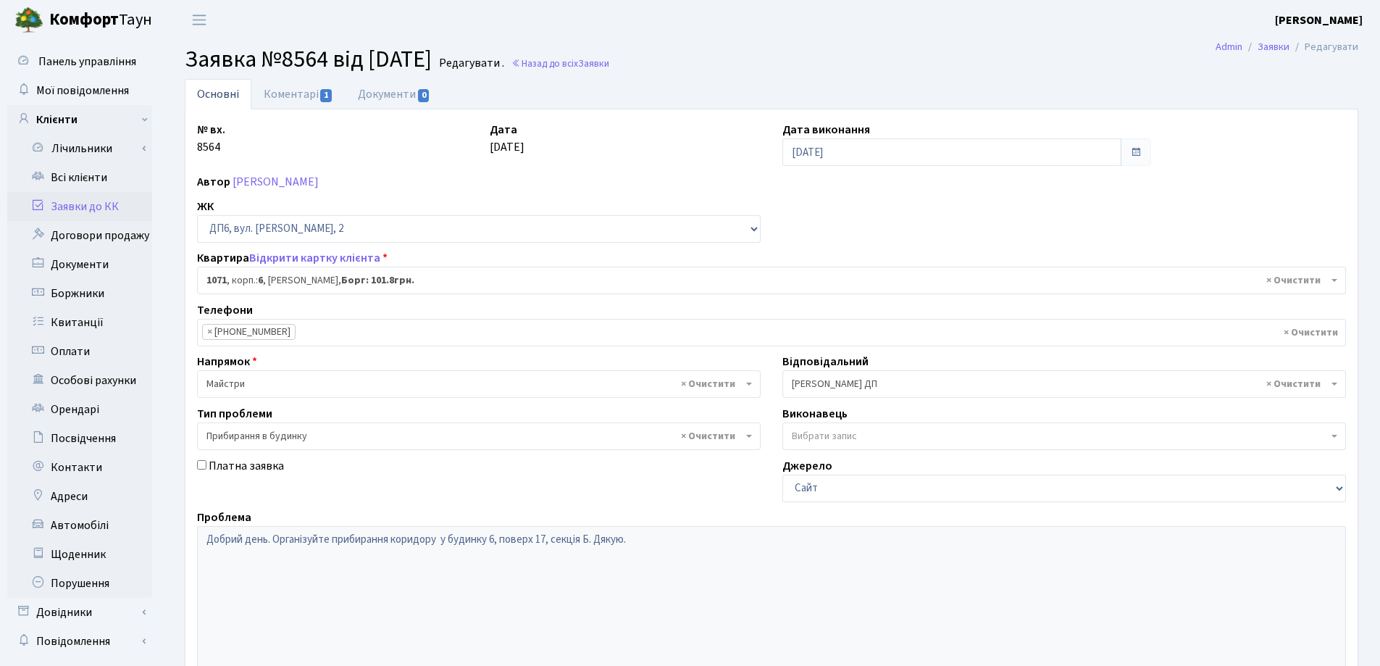
select select "46943"
select select "58"
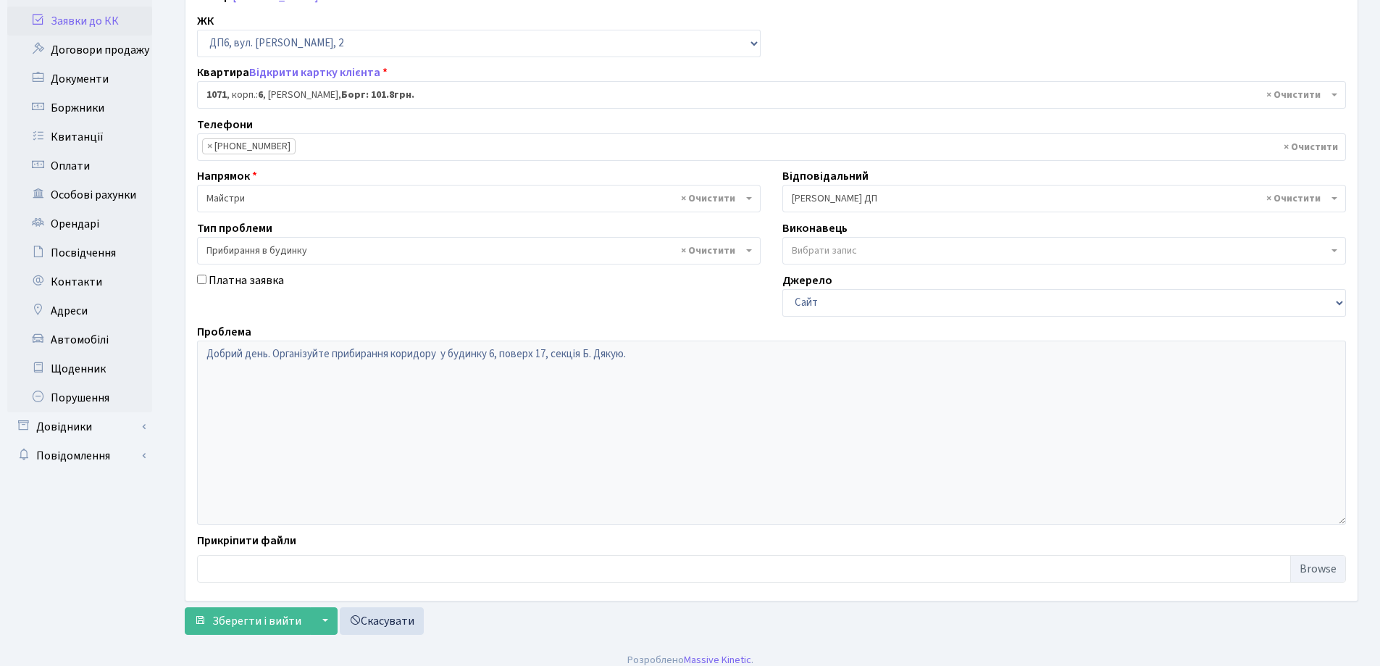
scroll to position [198, 0]
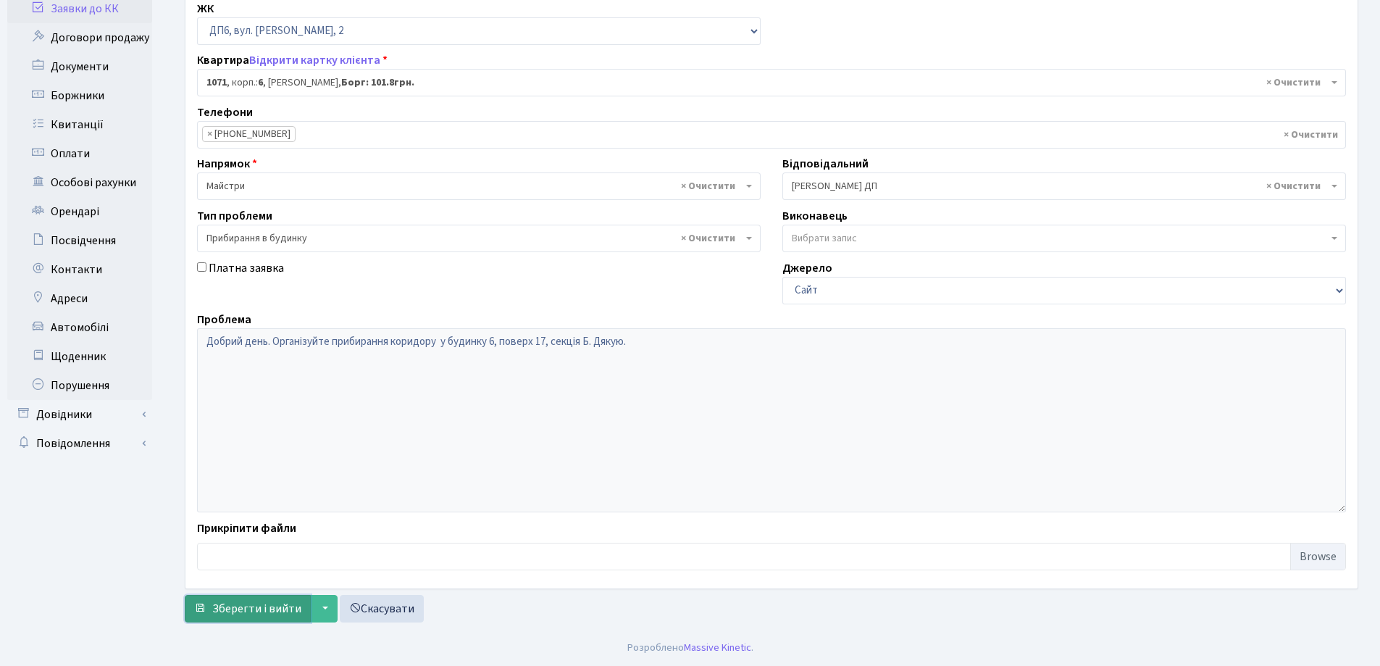
click at [238, 605] on span "Зберегти і вийти" at bounding box center [256, 608] width 89 height 16
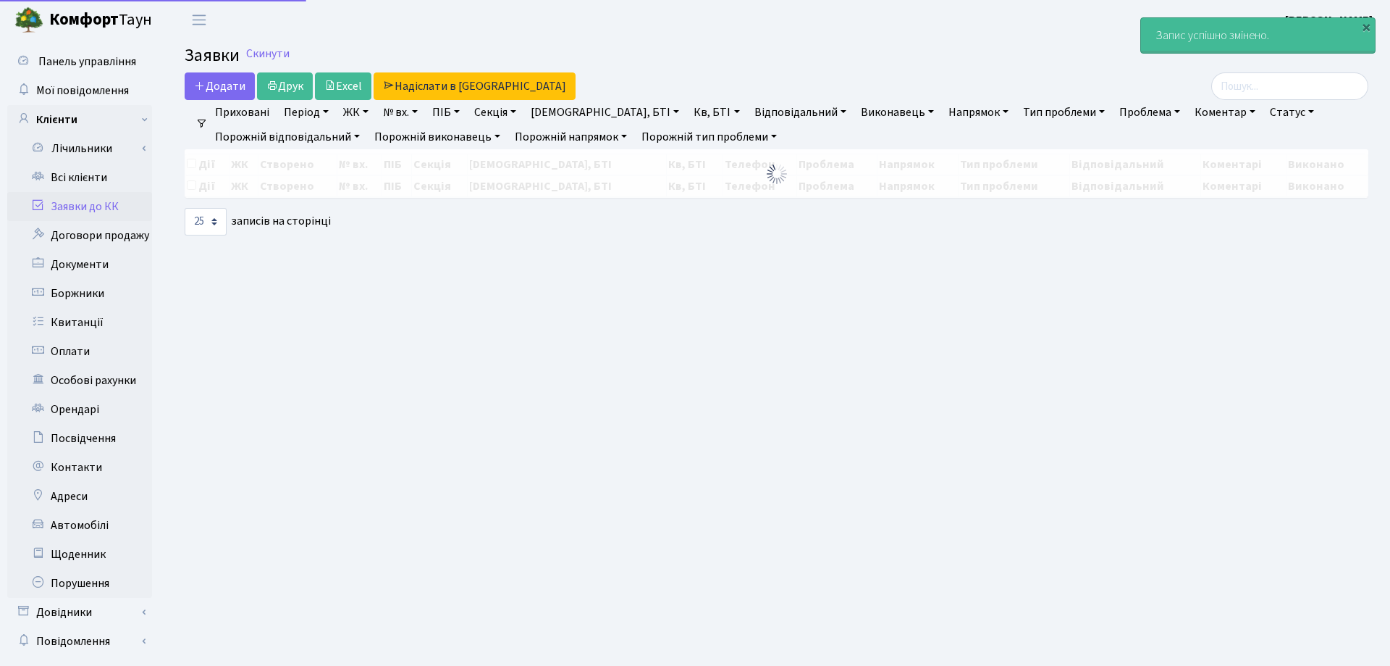
select select "25"
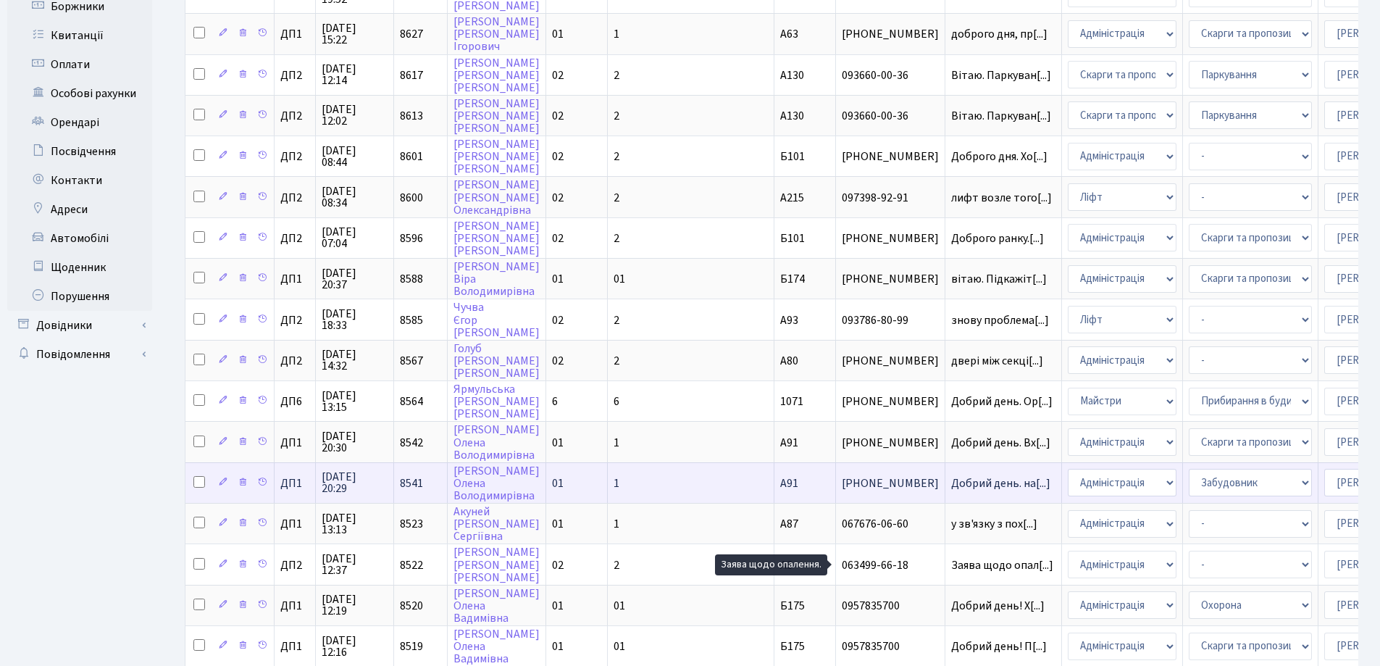
scroll to position [290, 0]
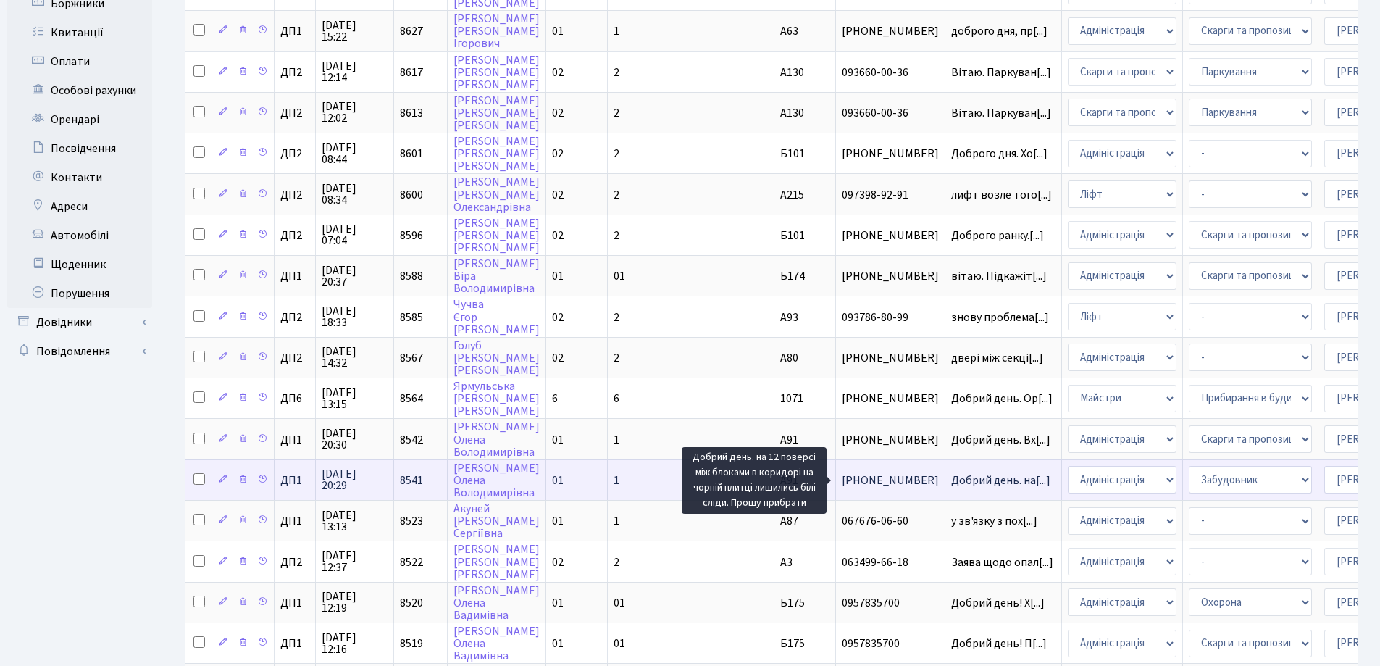
click at [951, 478] on span "Добрий день. на[...]" at bounding box center [1000, 480] width 99 height 16
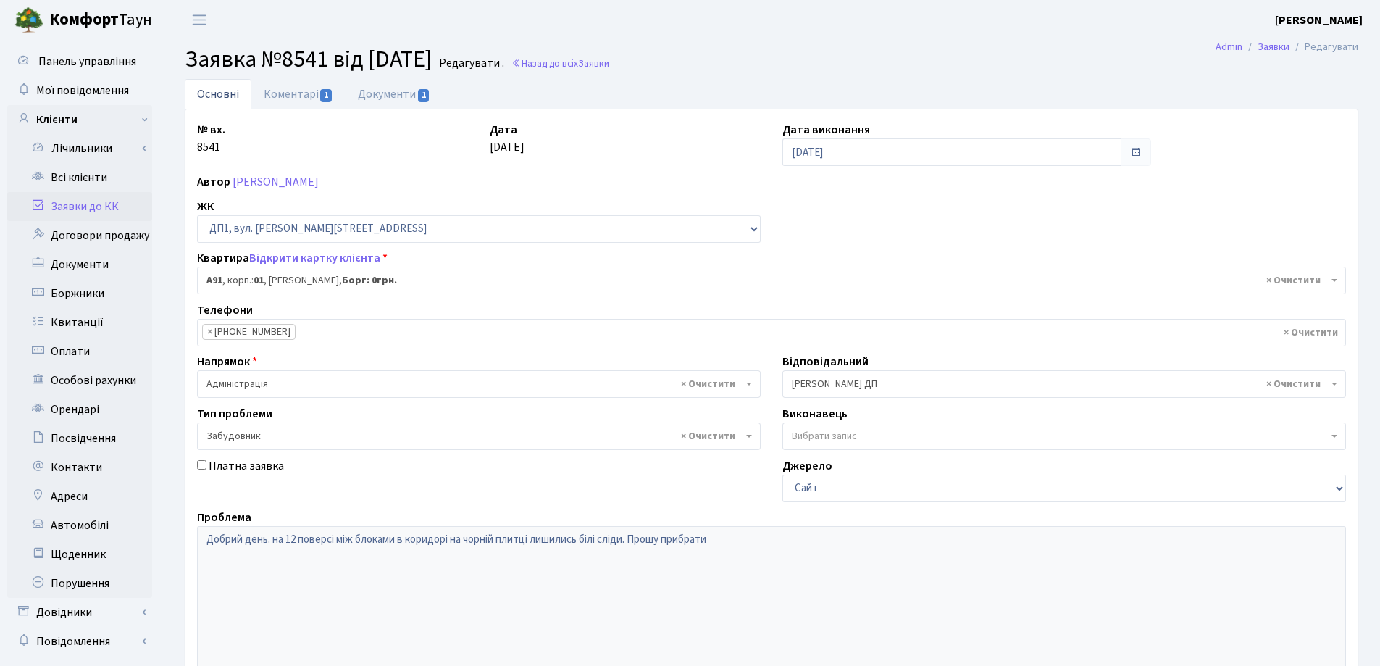
select select "29719"
select select "64"
click at [285, 96] on link "Коментарі 1" at bounding box center [298, 94] width 94 height 30
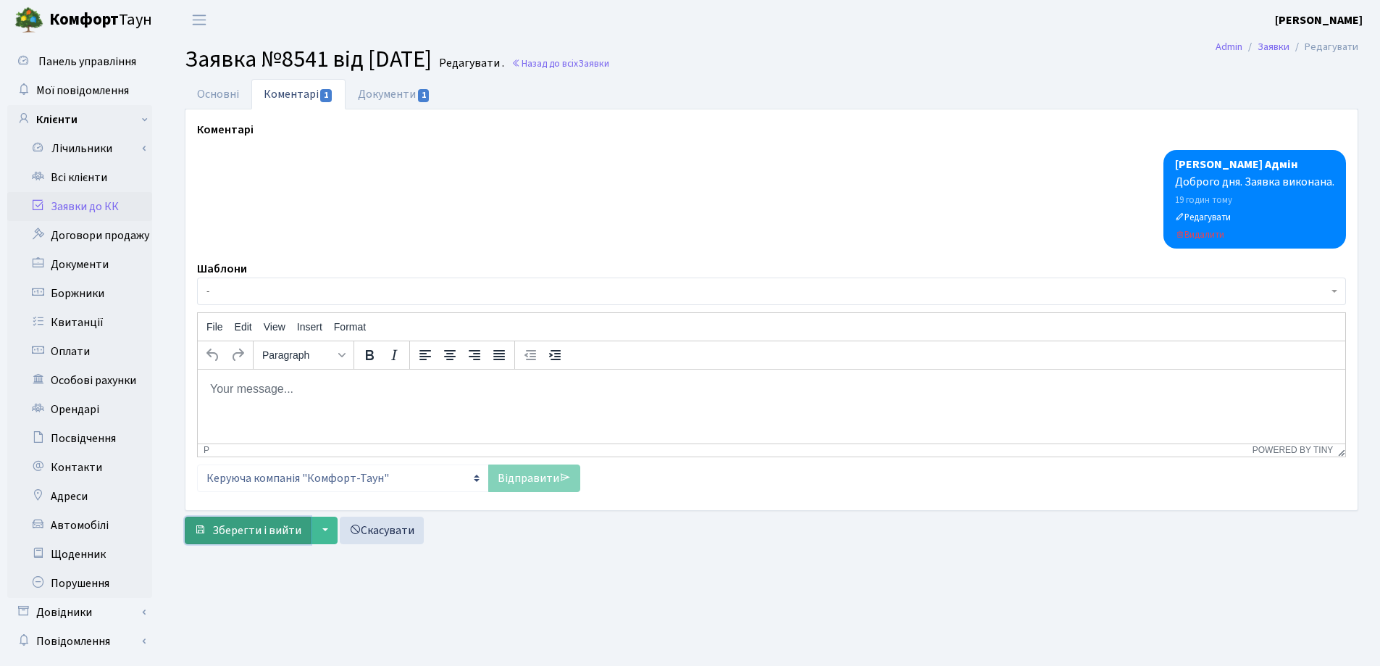
click at [248, 529] on span "Зберегти і вийти" at bounding box center [256, 530] width 89 height 16
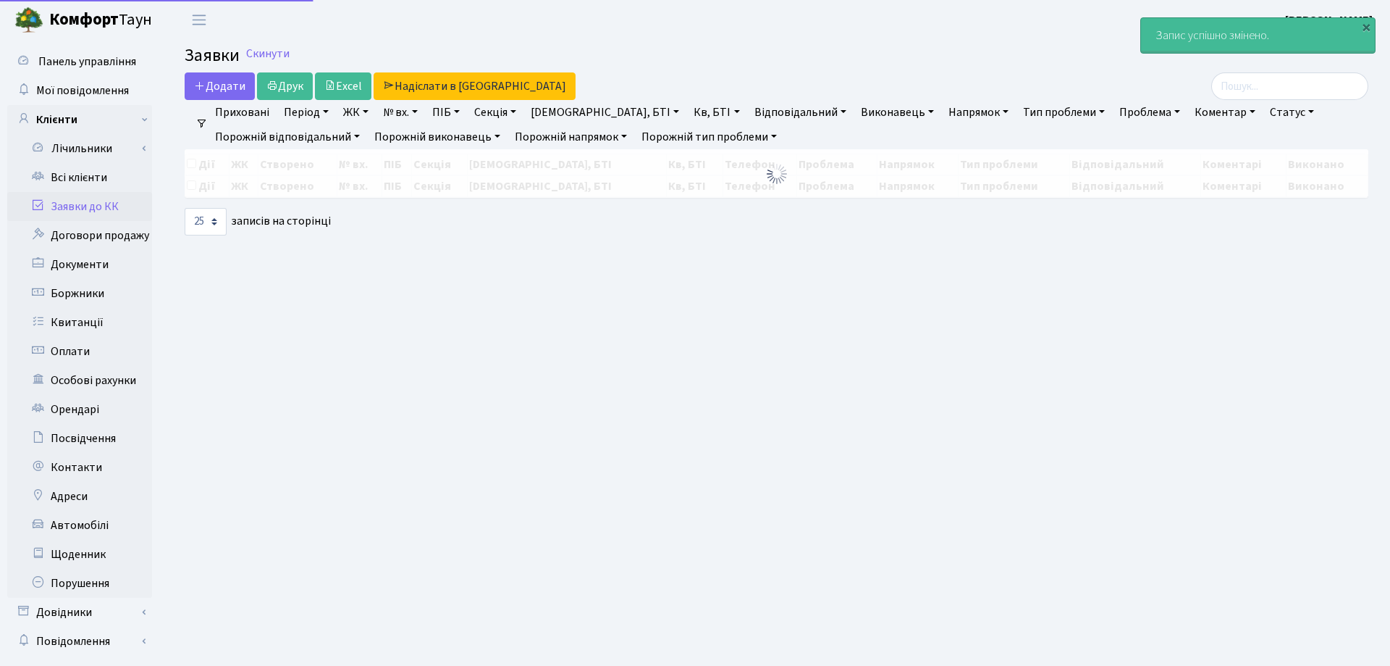
select select "25"
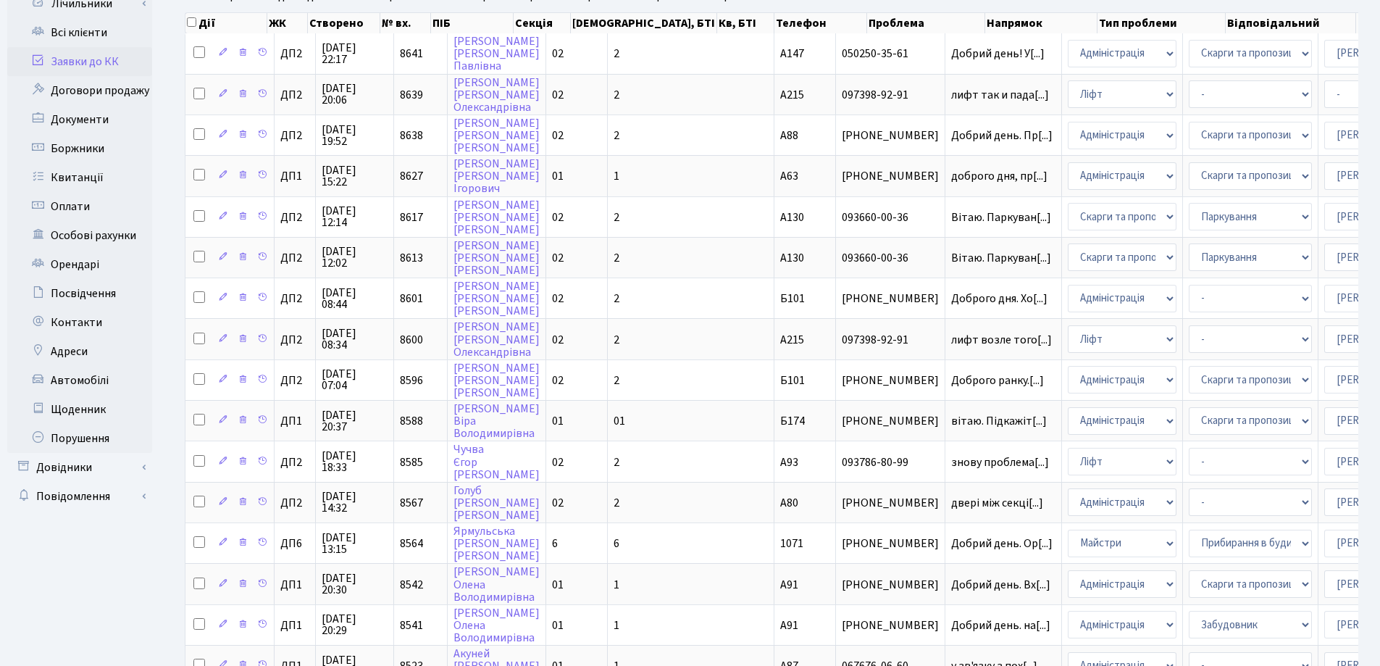
scroll to position [217, 0]
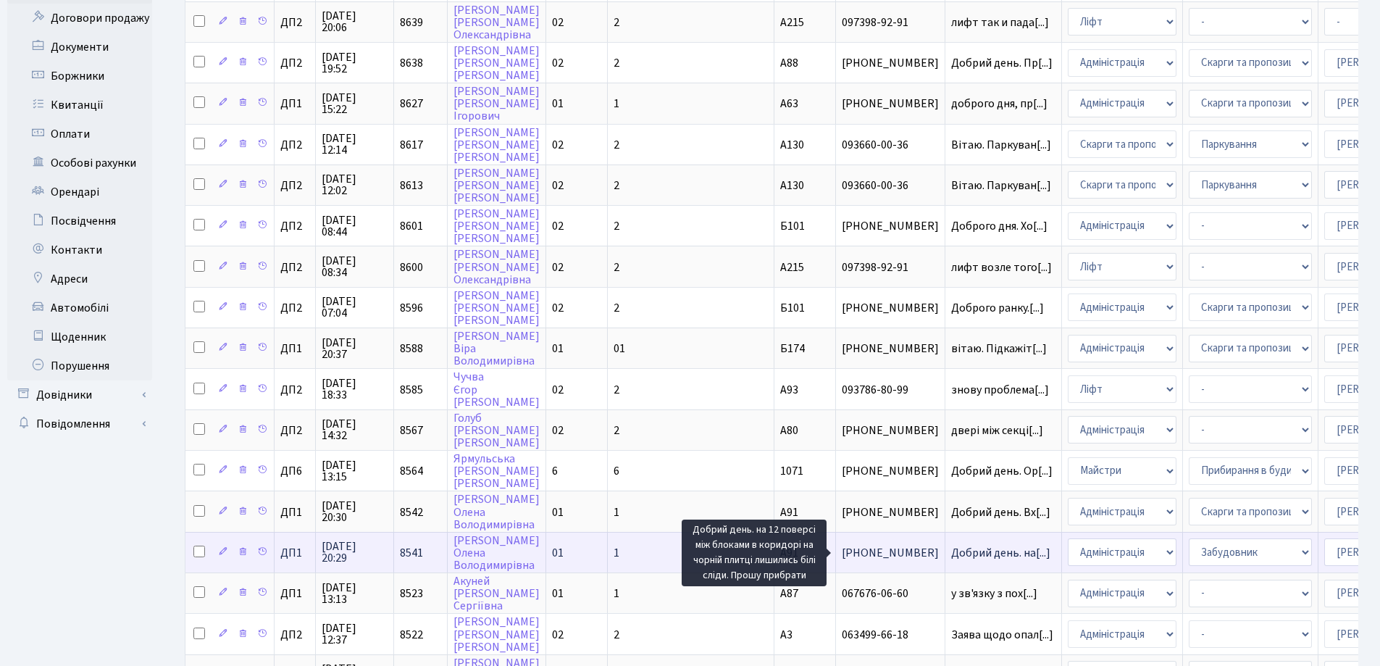
click at [951, 555] on span "Добрий день. на[...]" at bounding box center [1000, 553] width 99 height 16
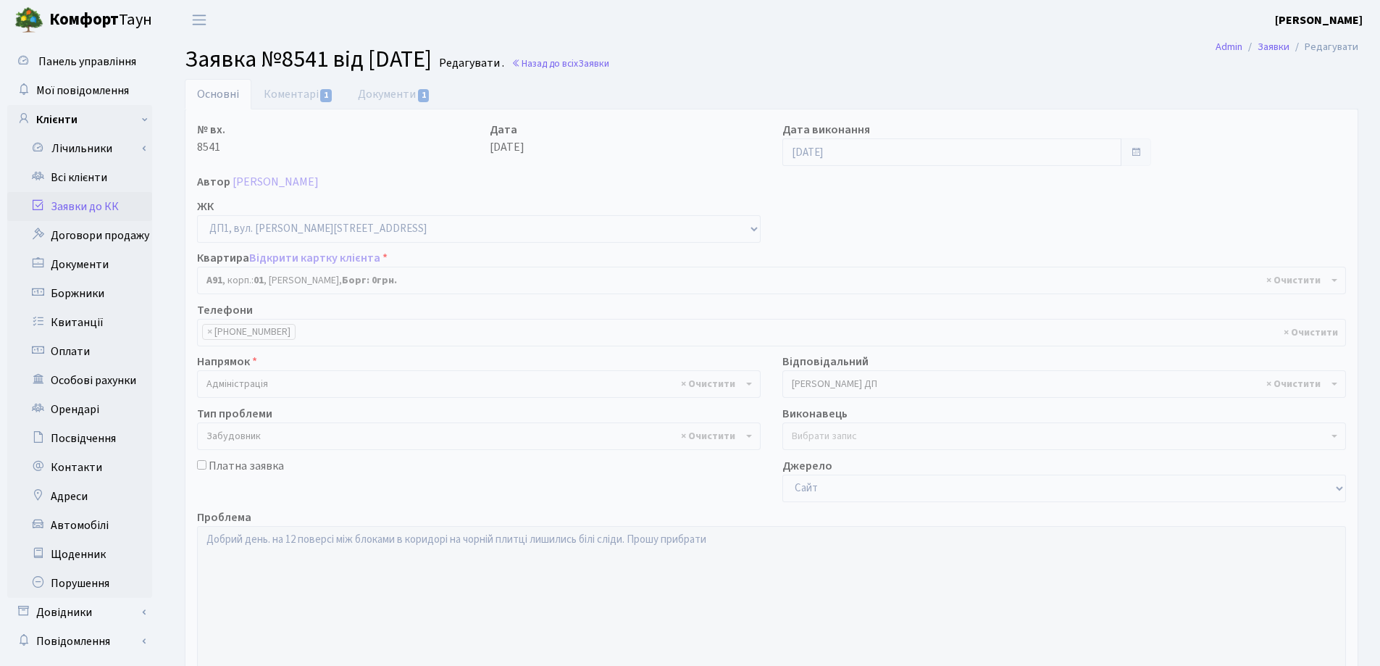
select select "29719"
select select "64"
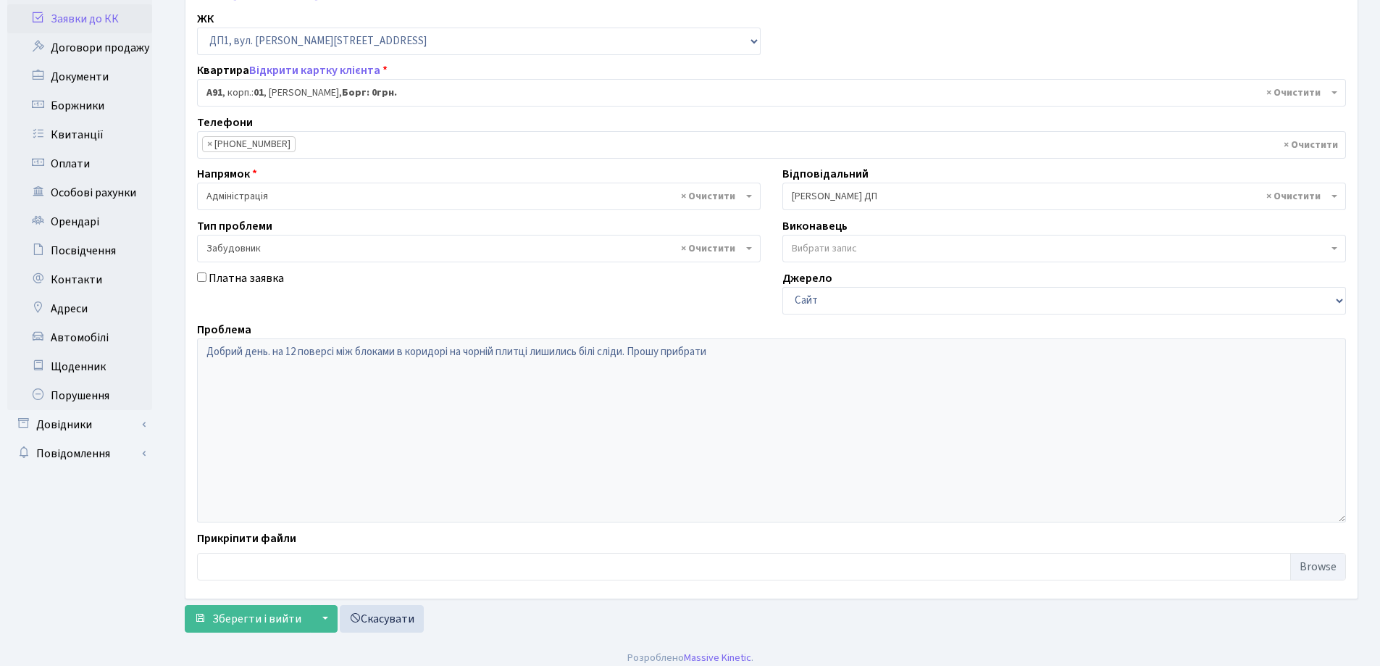
scroll to position [198, 0]
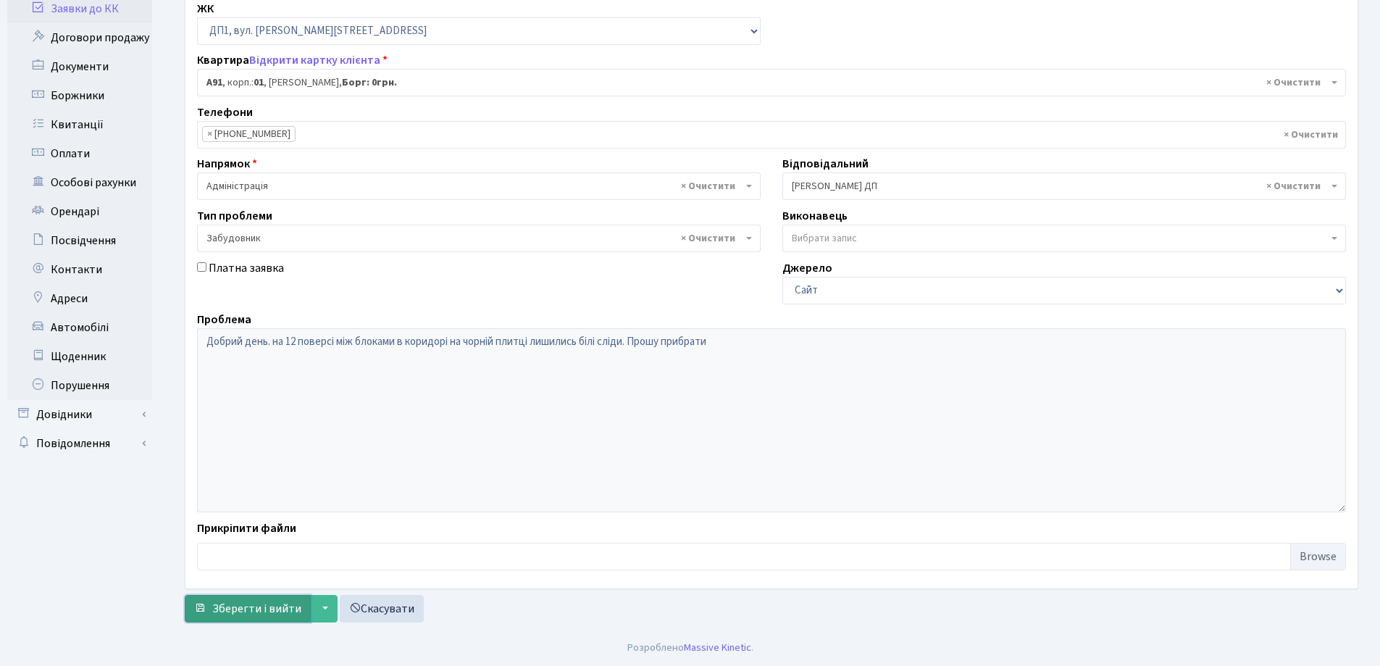
click at [257, 612] on span "Зберегти і вийти" at bounding box center [256, 608] width 89 height 16
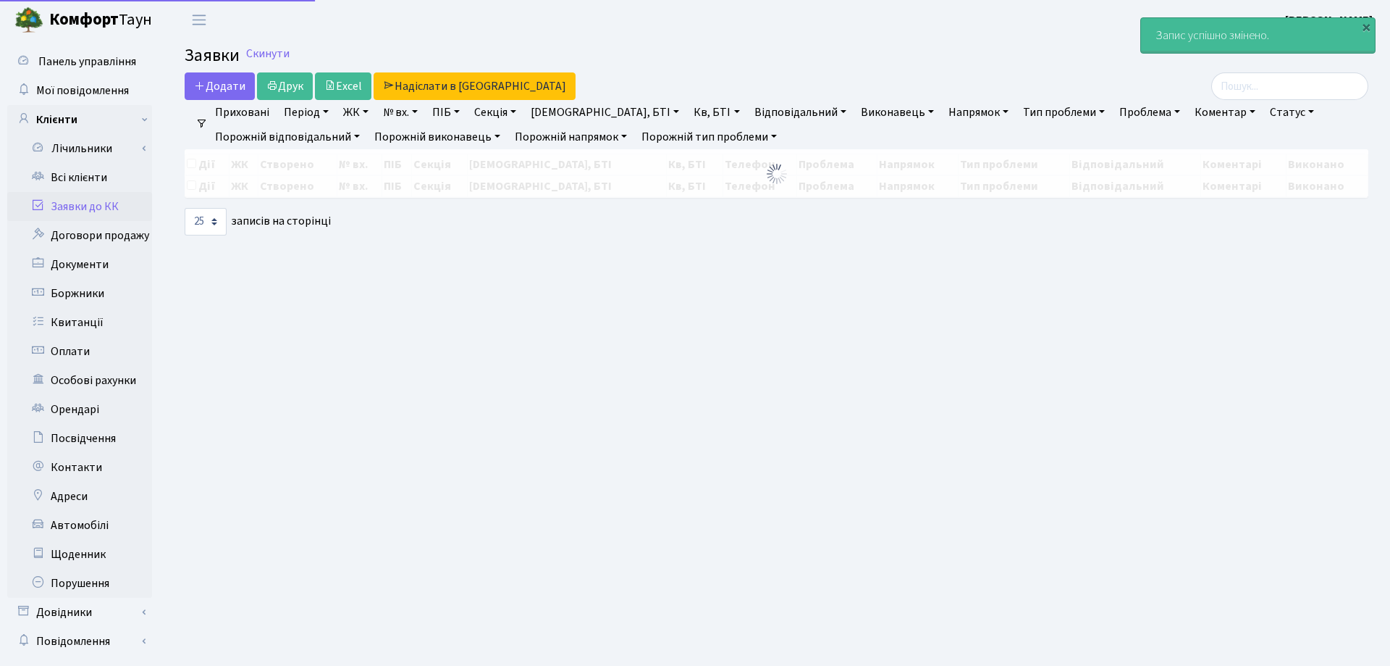
select select "25"
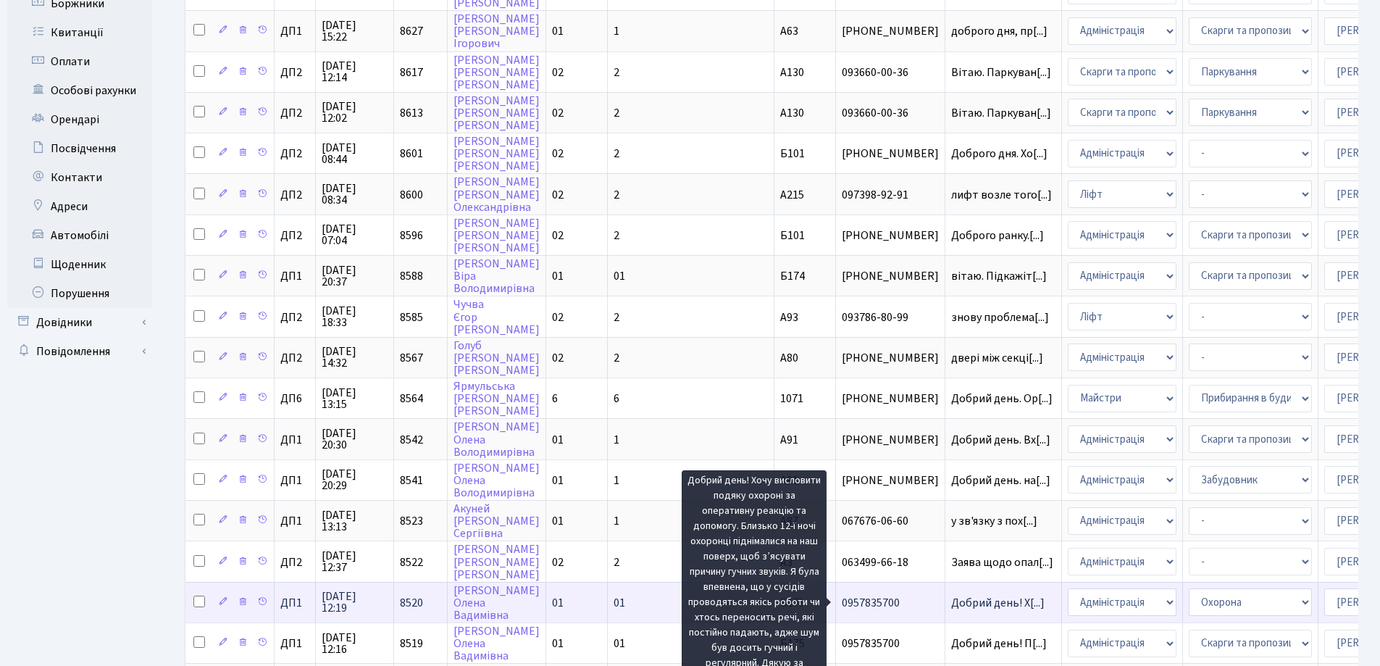
scroll to position [2, 0]
click at [951, 602] on span "Добрий день! Х[...]" at bounding box center [997, 600] width 93 height 16
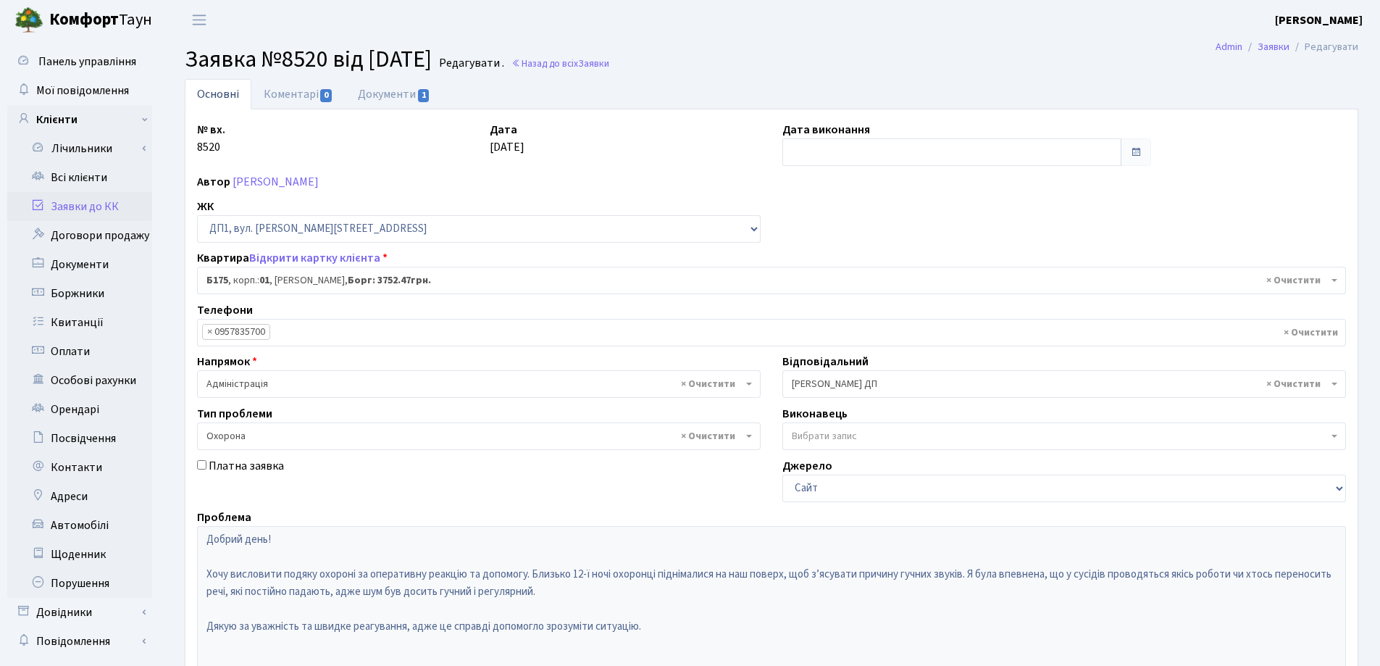
select select "30586"
select select "69"
click at [94, 207] on link "Заявки до КК" at bounding box center [79, 206] width 145 height 29
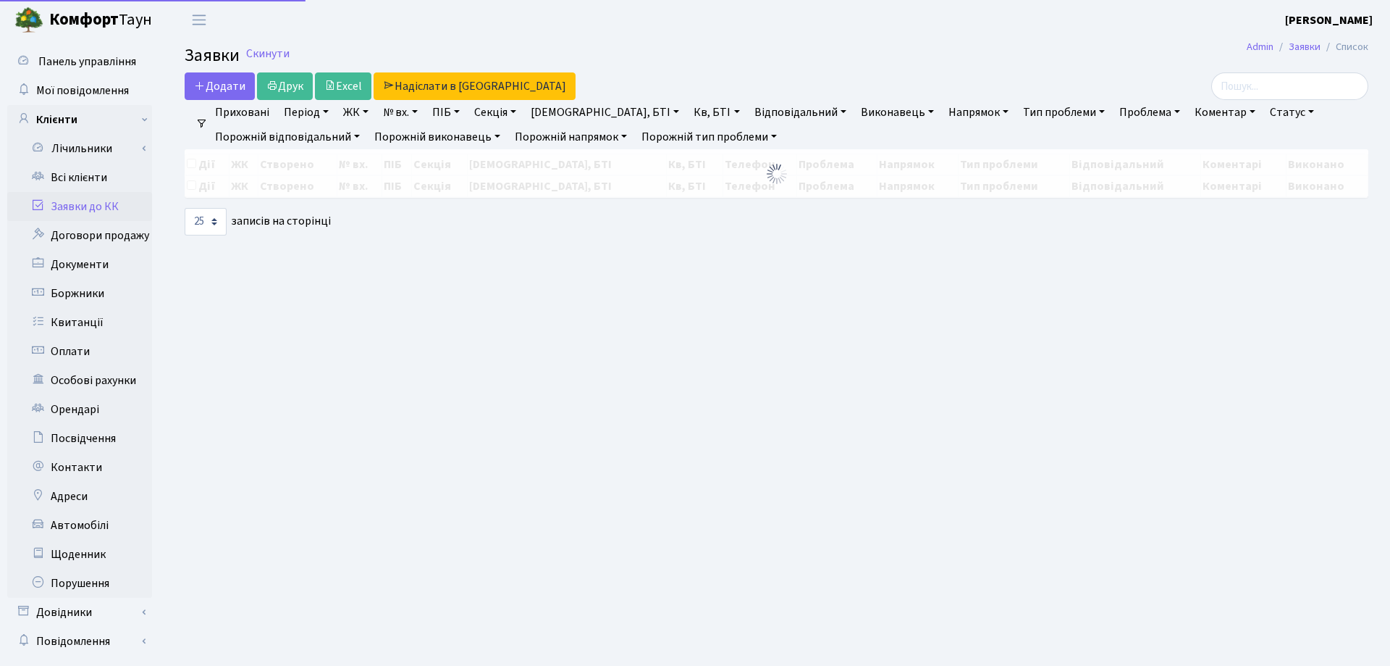
select select "25"
